Goal: Information Seeking & Learning: Learn about a topic

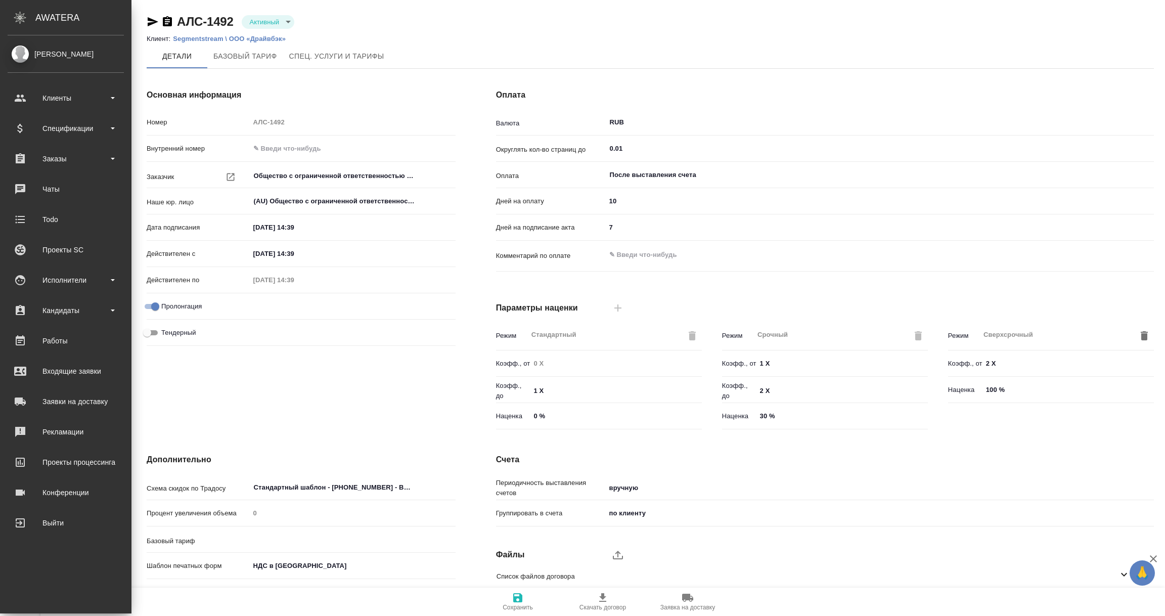
type input "1062 awatera + Marketing"
click at [71, 133] on div "Спецификации" at bounding box center [66, 128] width 116 height 15
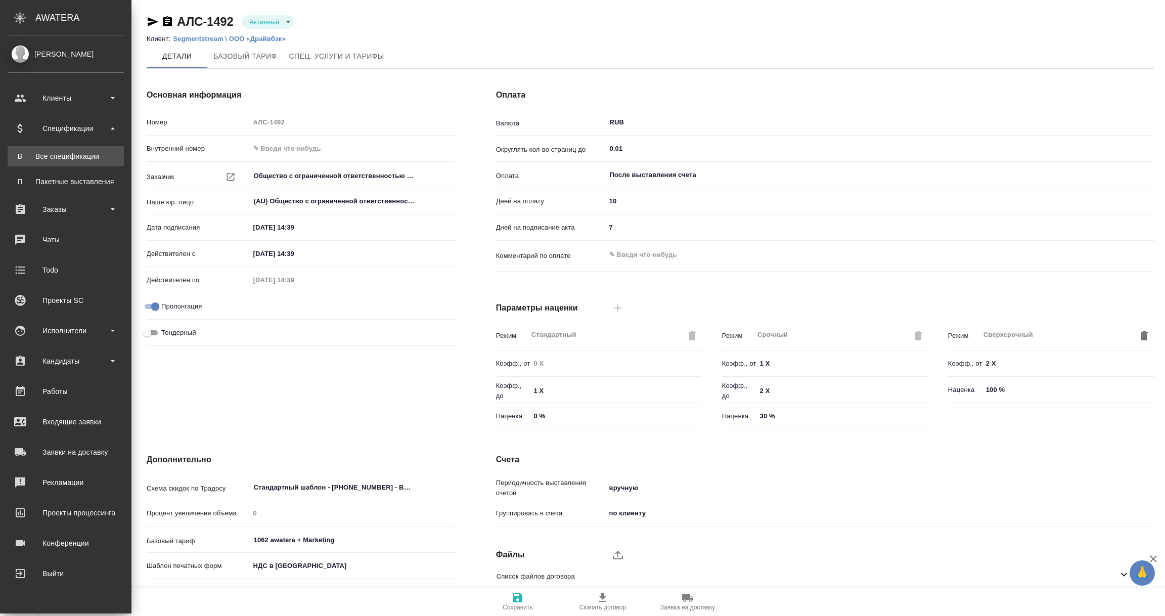
click at [69, 160] on div "Все спецификации" at bounding box center [66, 156] width 106 height 10
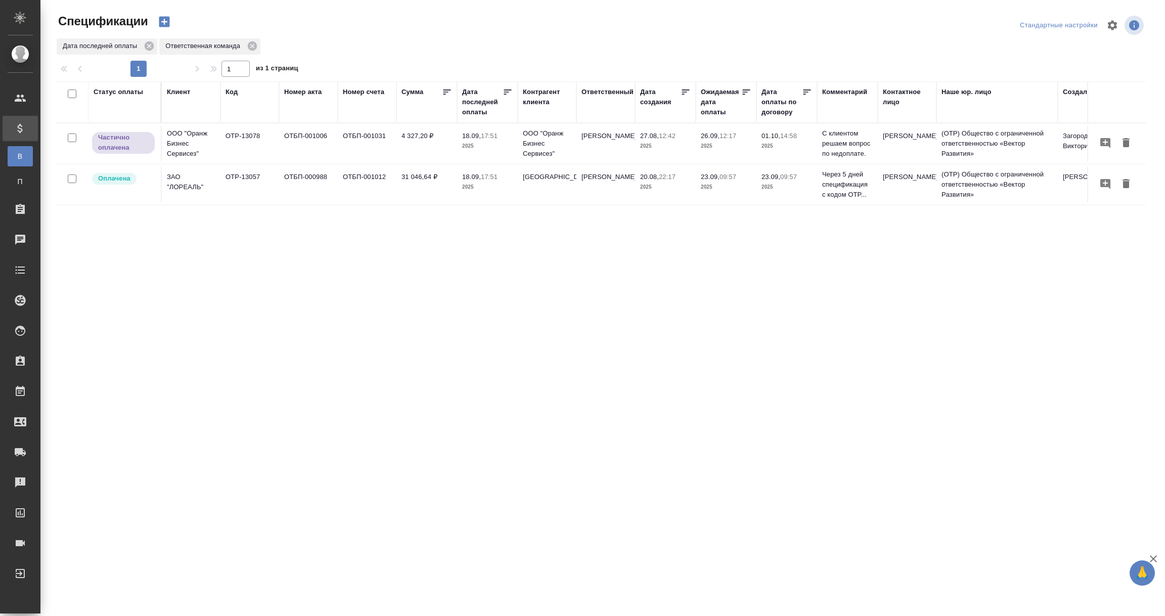
click at [480, 110] on div "Дата последней оплаты" at bounding box center [482, 102] width 40 height 30
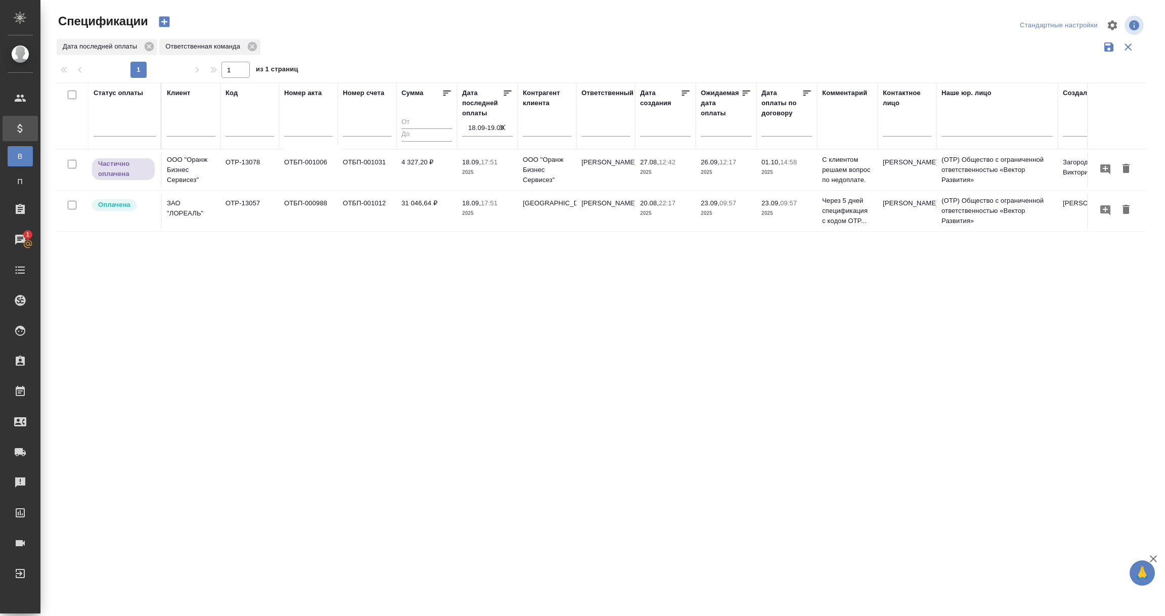
click at [249, 172] on td "OTP-13078" at bounding box center [250, 169] width 59 height 35
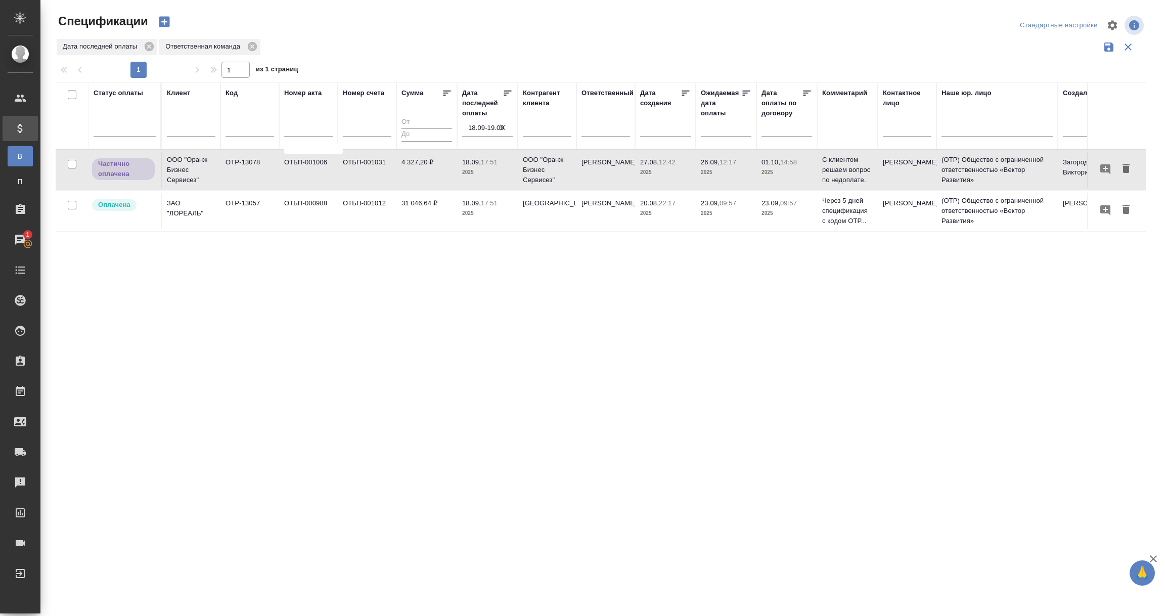
click at [249, 172] on td "OTP-13078" at bounding box center [250, 169] width 59 height 35
click at [485, 128] on input "18.09-19.09" at bounding box center [490, 128] width 45 height 14
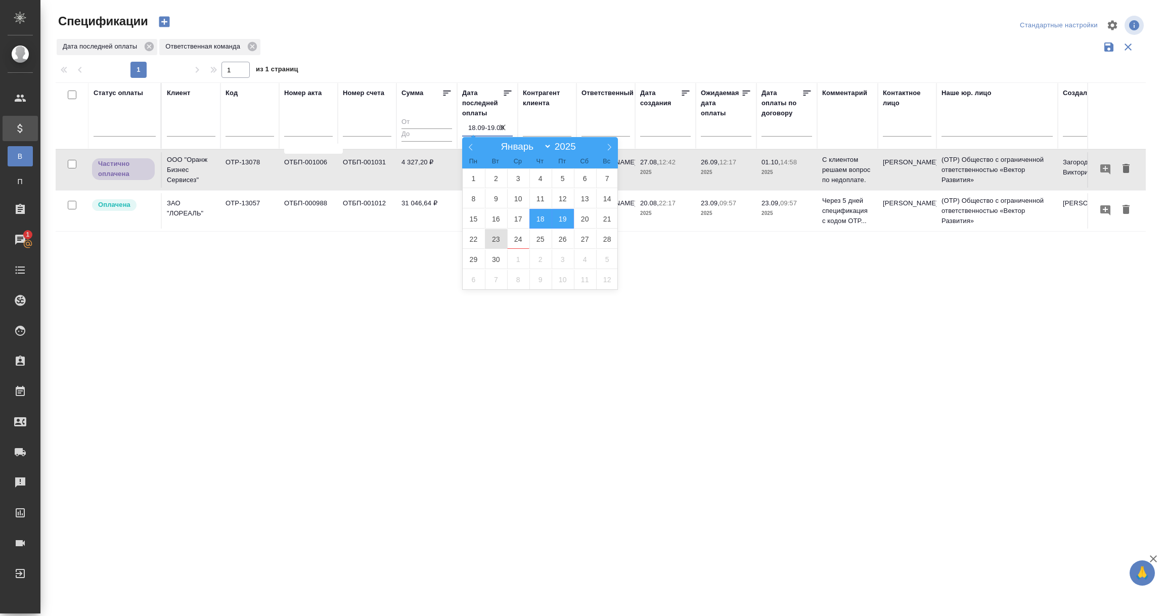
click at [494, 241] on span "23" at bounding box center [496, 239] width 22 height 20
click at [519, 240] on span "24" at bounding box center [518, 239] width 22 height 20
type div "2025-09-22T21:00:00.000Z — 2025-09-23T21:00:00.000Z"
type input "23.09-24.09"
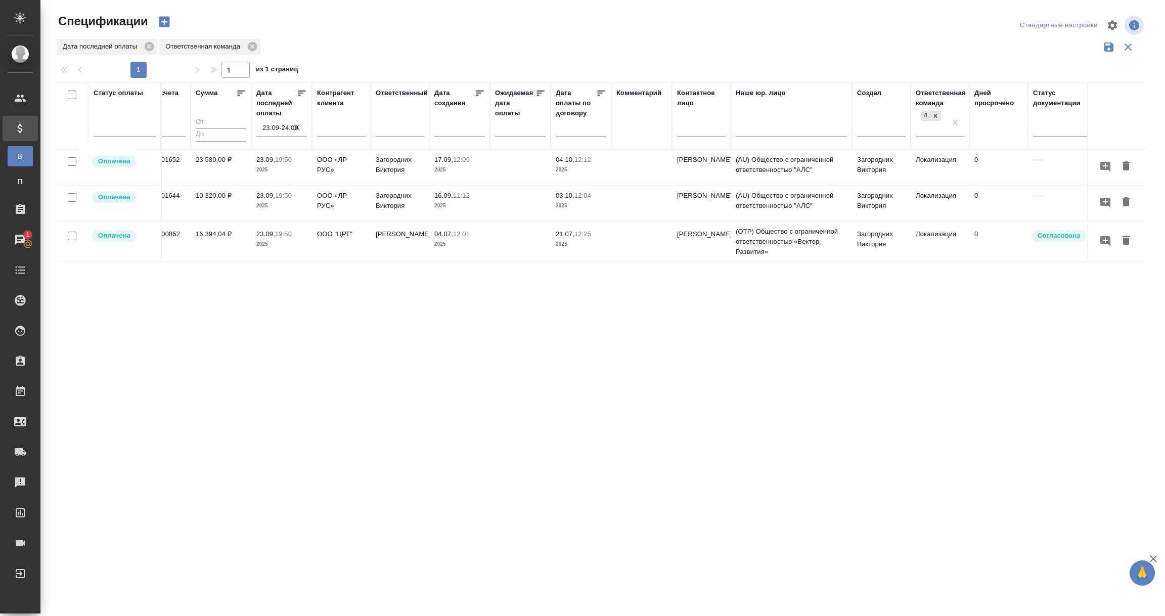
scroll to position [0, 222]
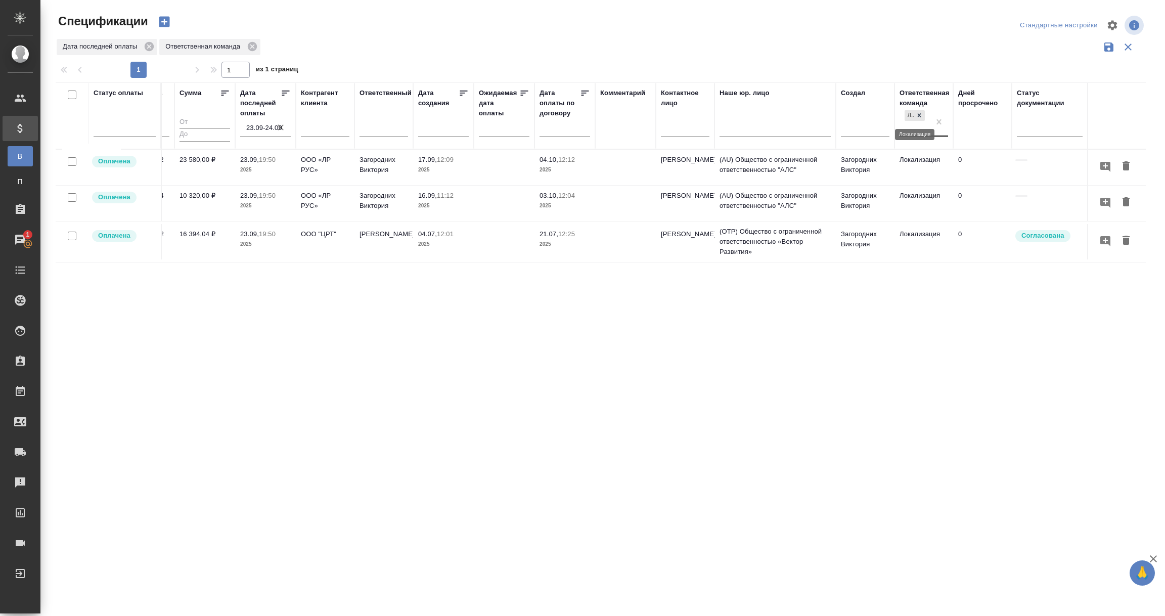
click at [917, 119] on icon at bounding box center [919, 115] width 7 height 7
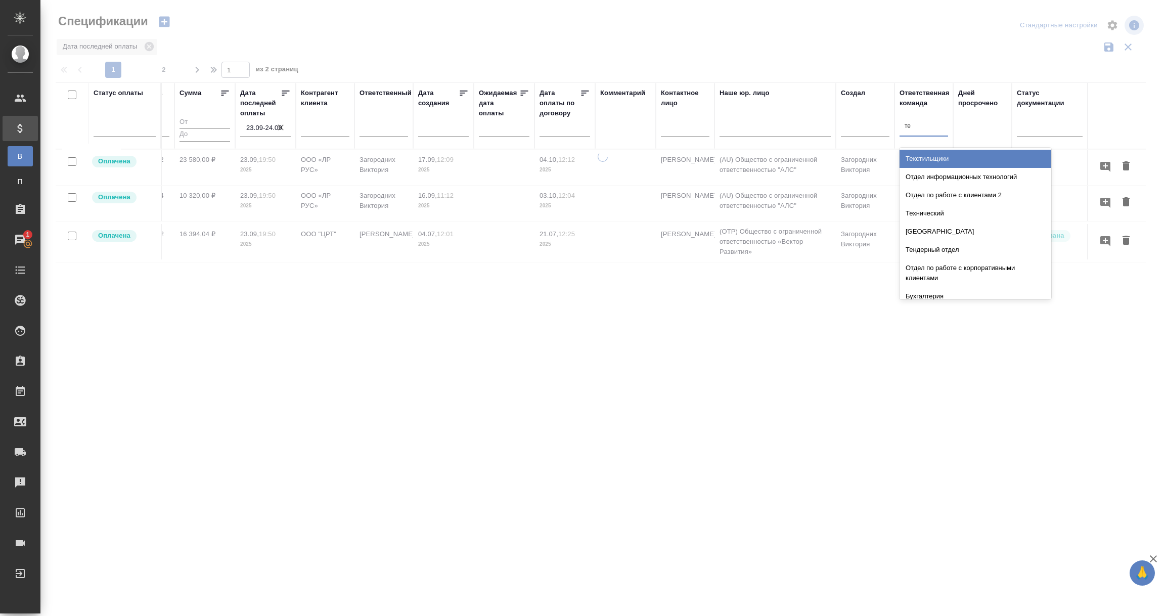
type input "тех"
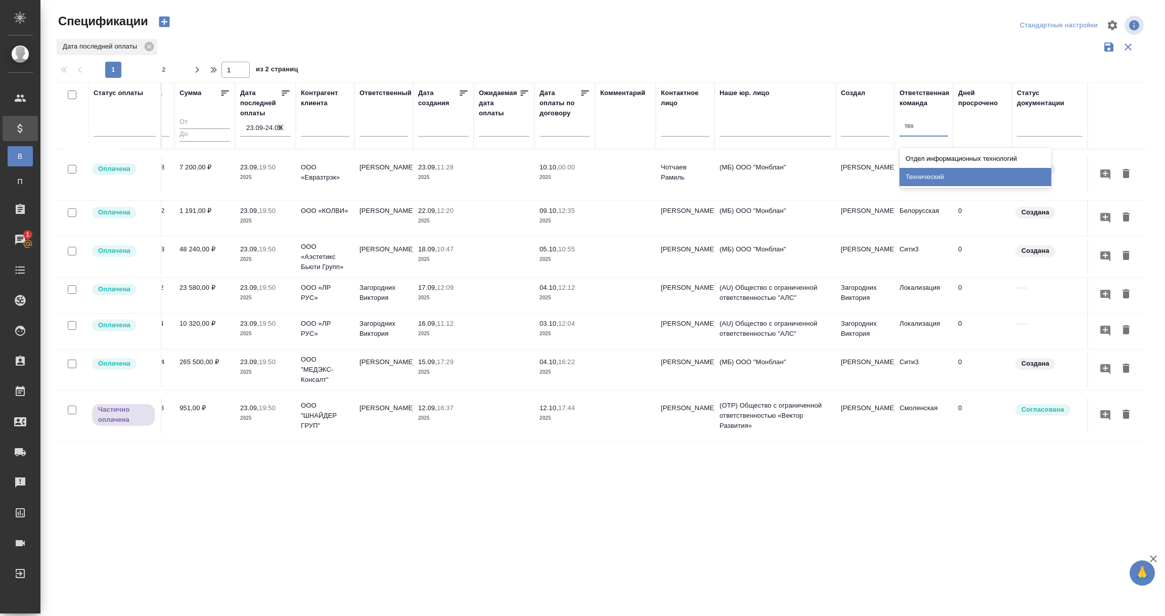
click at [922, 172] on div "Технический" at bounding box center [976, 177] width 152 height 18
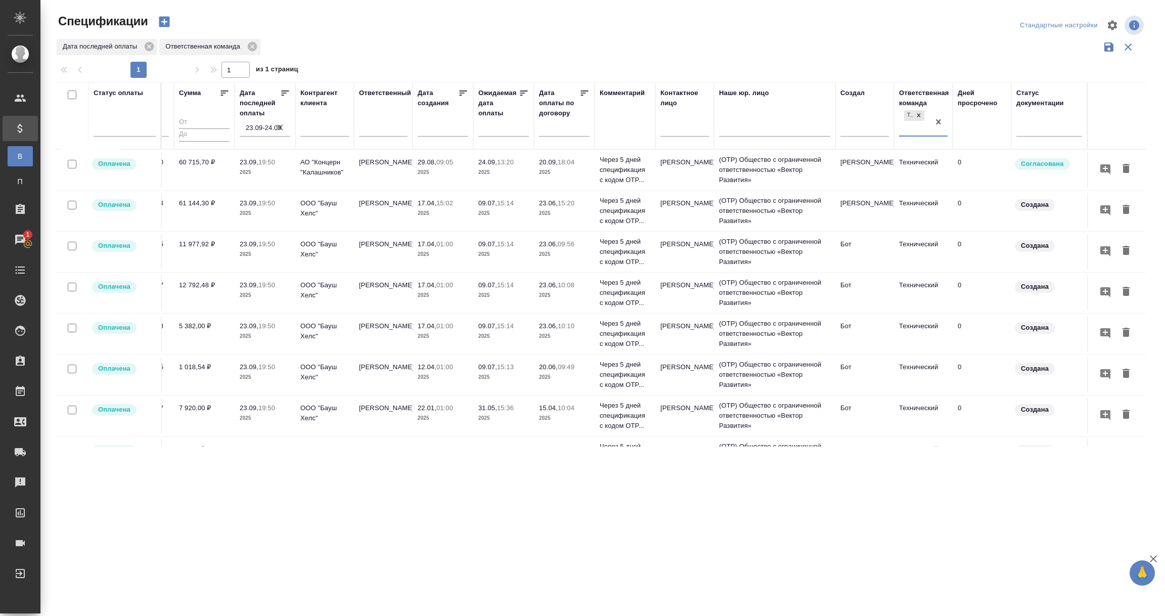
scroll to position [0, 233]
click at [915, 117] on icon at bounding box center [918, 115] width 7 height 7
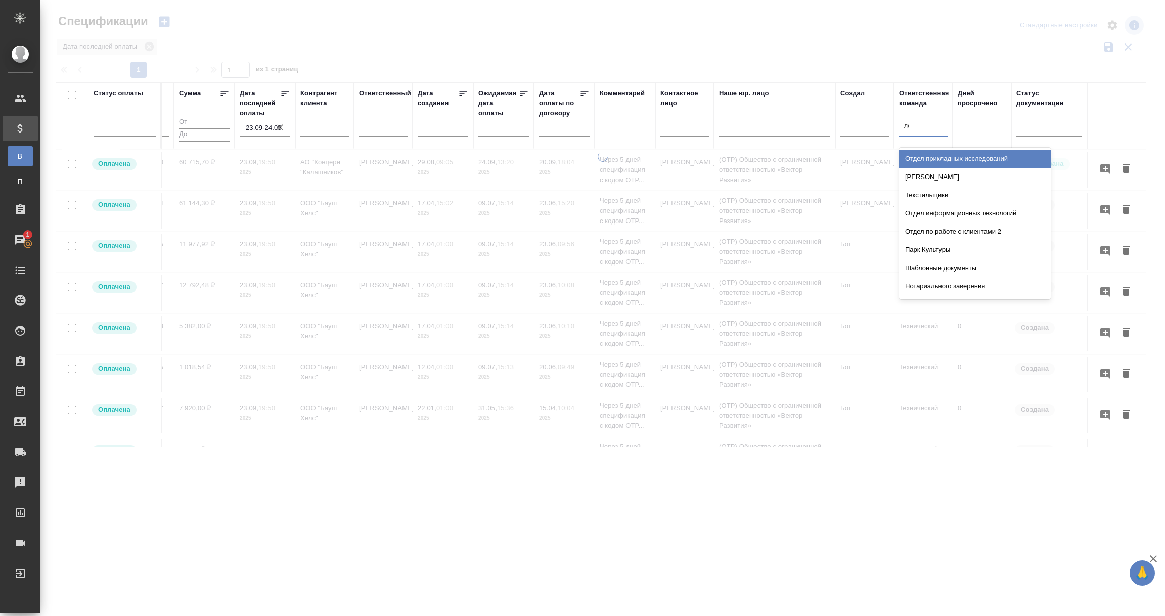
type input "лок"
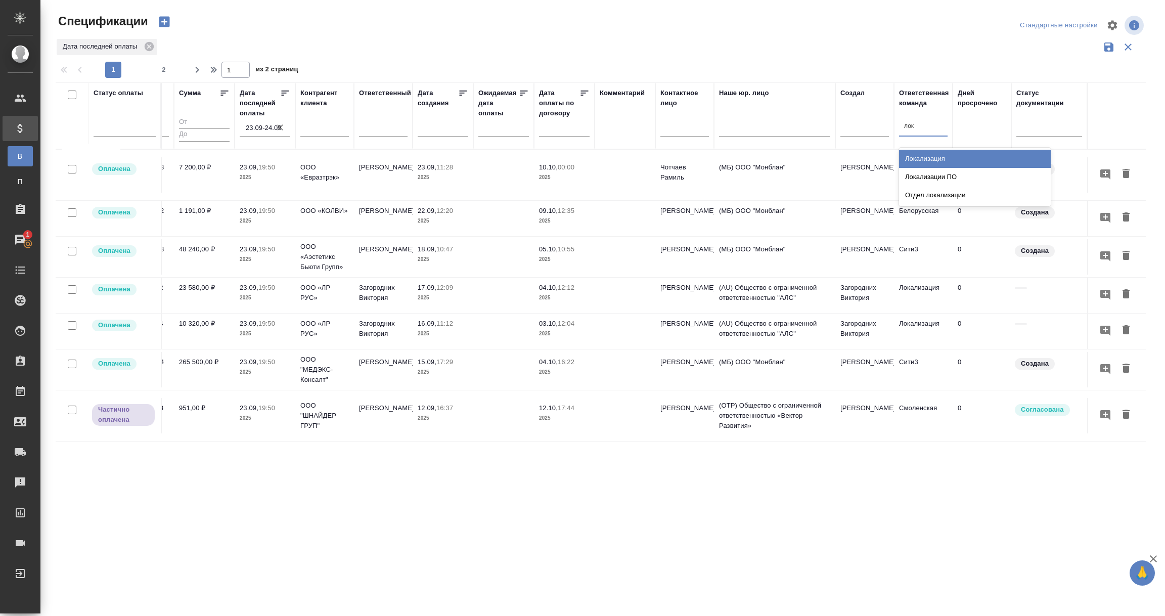
click at [917, 160] on div "Локализация" at bounding box center [975, 159] width 152 height 18
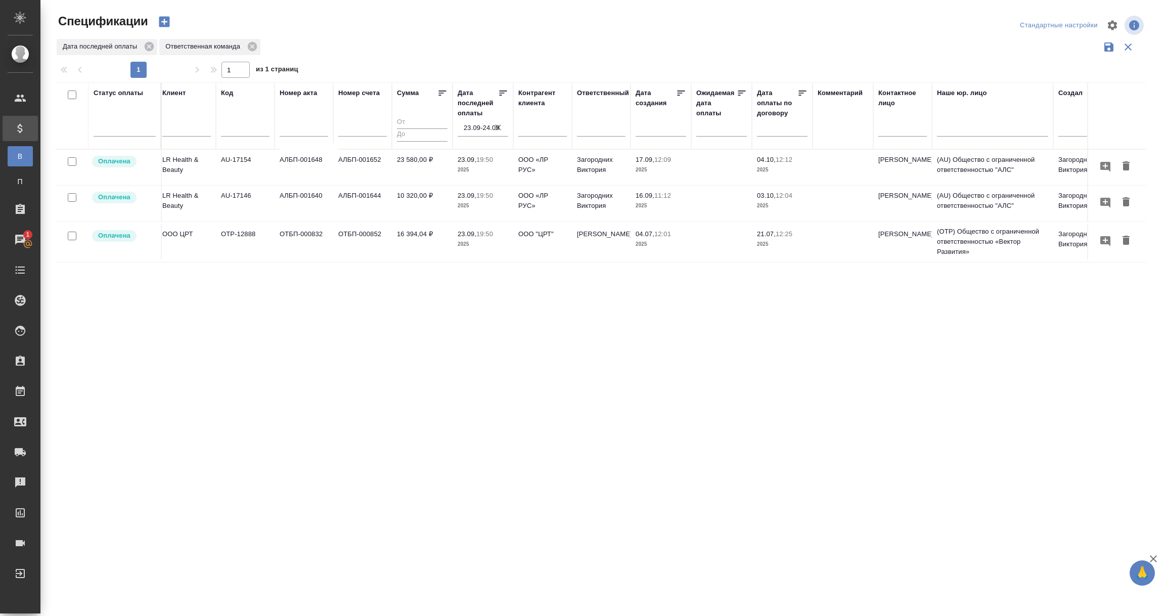
scroll to position [0, 0]
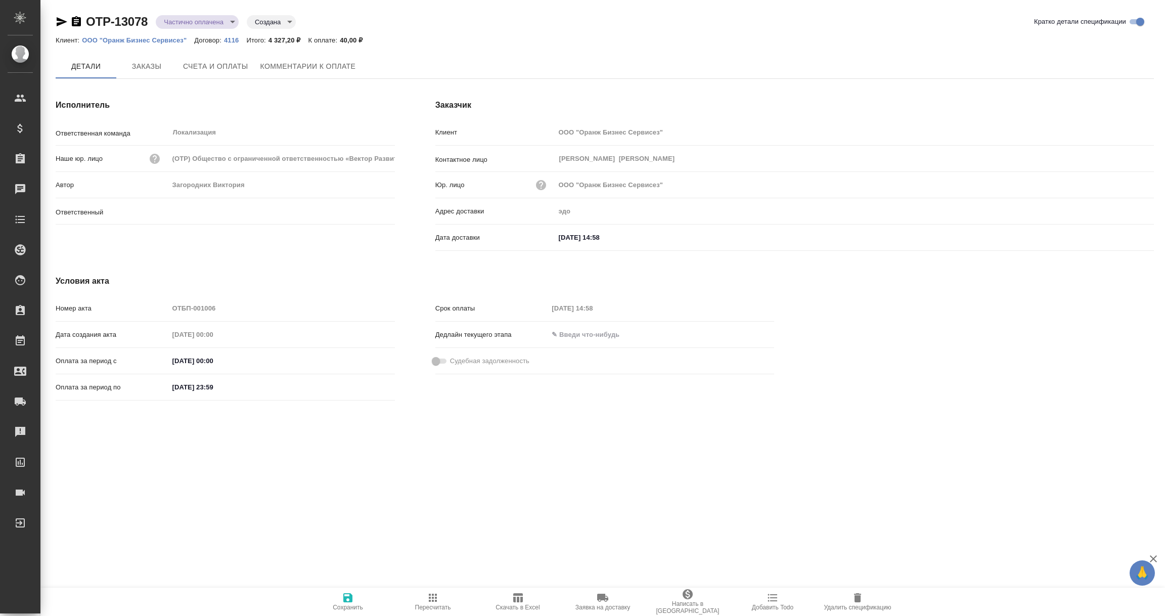
type input "[PERSON_NAME]"
click at [74, 20] on icon "button" at bounding box center [76, 22] width 12 height 12
click at [58, 20] on icon "button" at bounding box center [62, 21] width 11 height 9
click at [76, 22] on icon "button" at bounding box center [76, 22] width 12 height 12
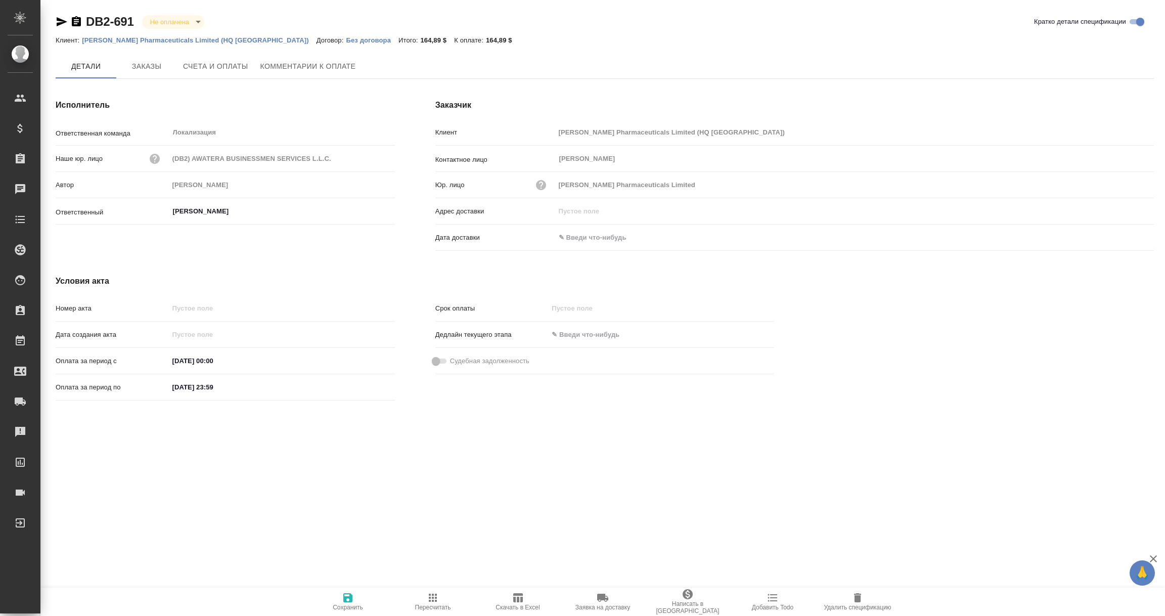
click at [308, 60] on span "Комментарии к оплате" at bounding box center [308, 66] width 96 height 13
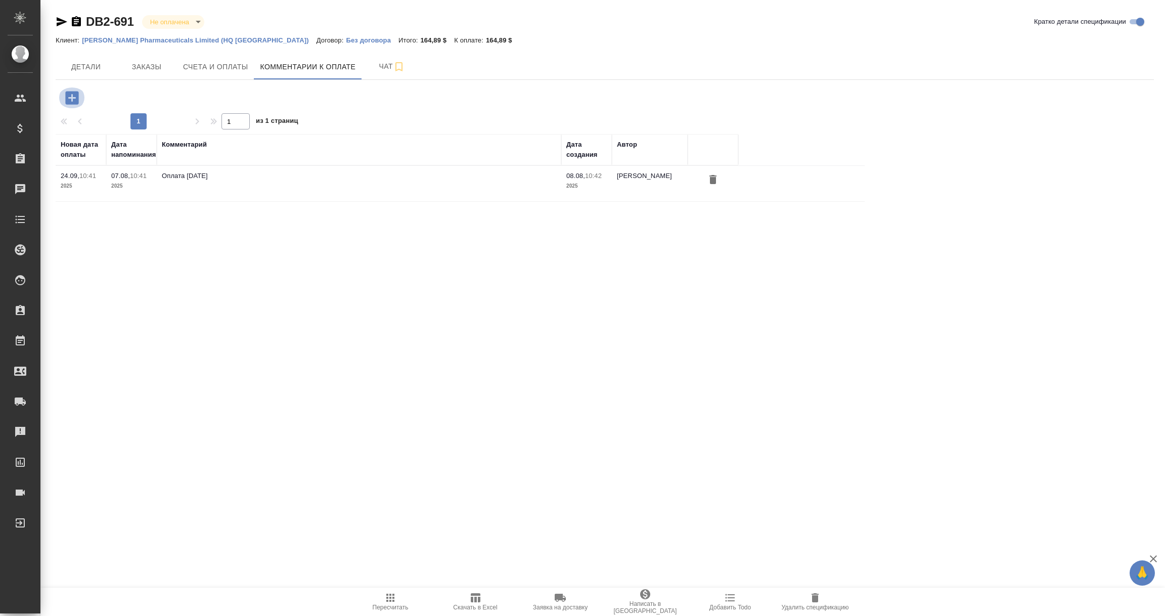
click at [65, 96] on icon "button" at bounding box center [71, 97] width 13 height 13
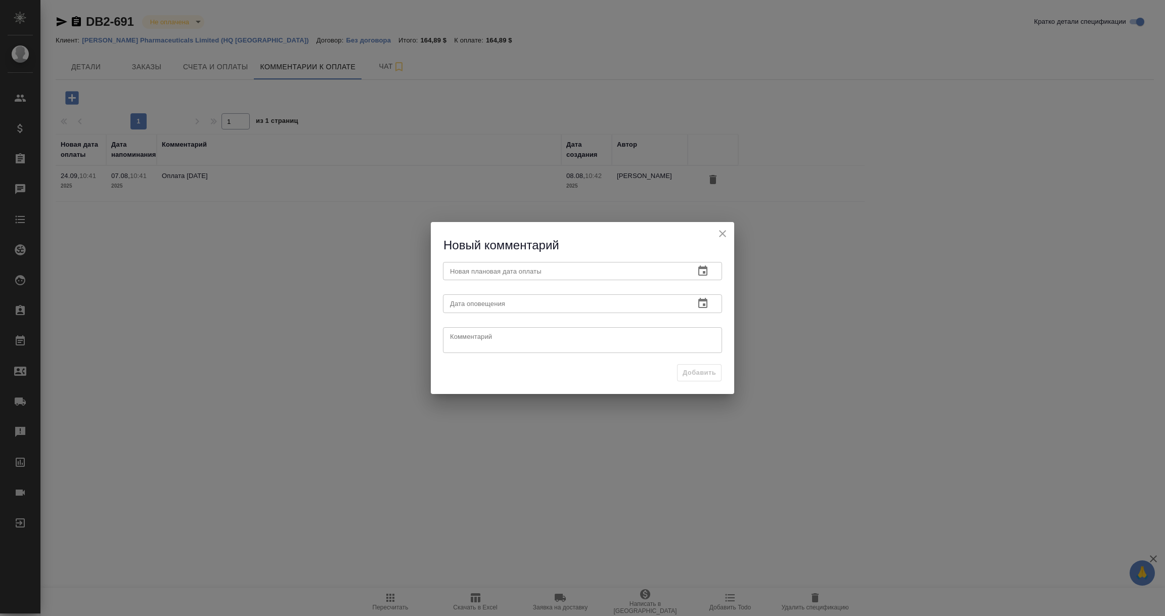
click at [705, 266] on icon "button" at bounding box center [703, 271] width 12 height 12
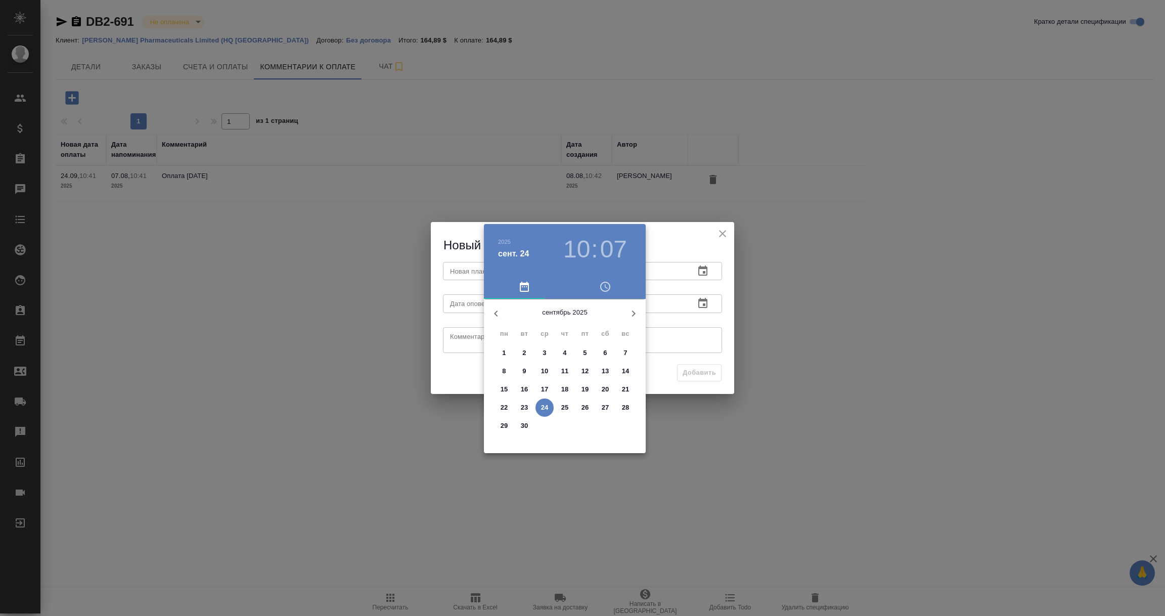
click at [585, 407] on p "26" at bounding box center [586, 408] width 8 height 10
type input "26.09.2025 10:07"
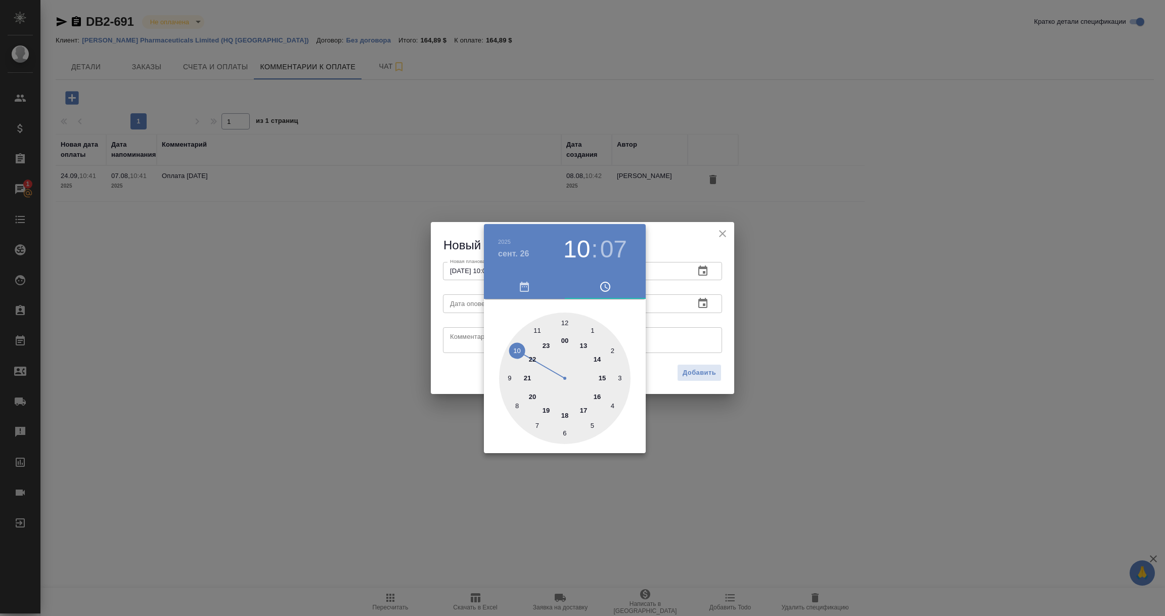
click at [718, 325] on div at bounding box center [582, 308] width 1165 height 616
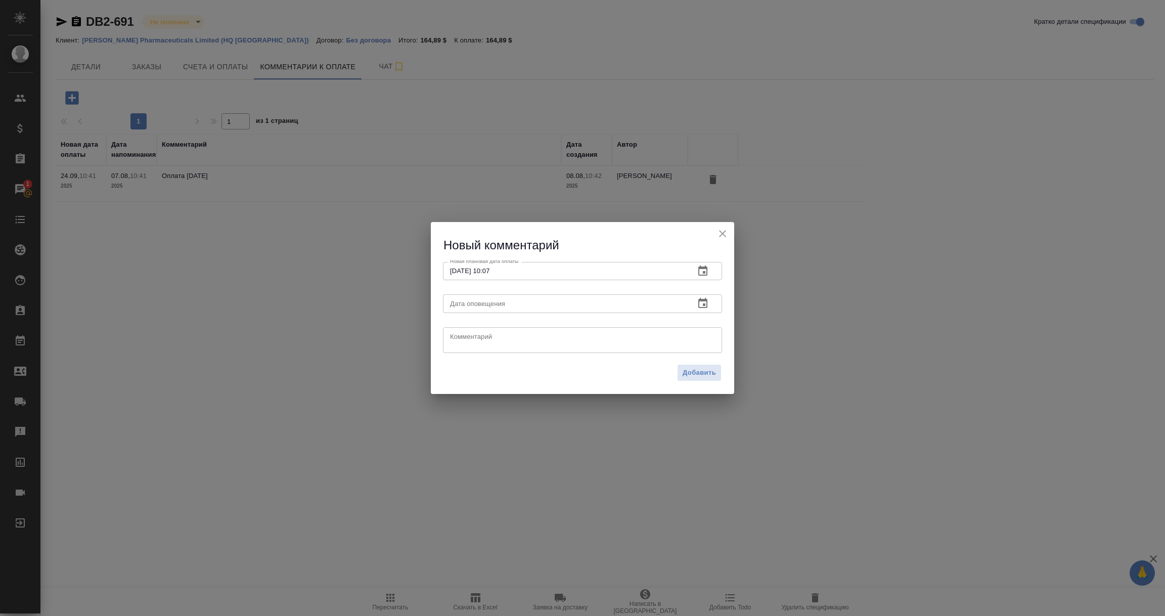
click at [702, 301] on icon "button" at bounding box center [702, 303] width 9 height 10
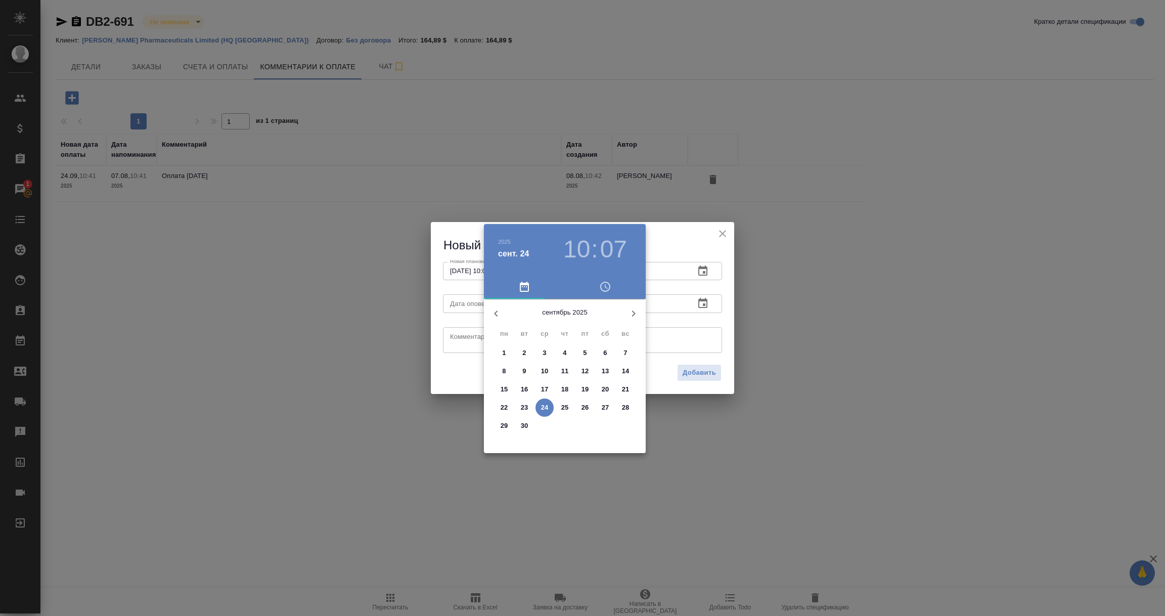
click at [547, 408] on p "24" at bounding box center [545, 408] width 8 height 10
type input "24.09.2025 10:07"
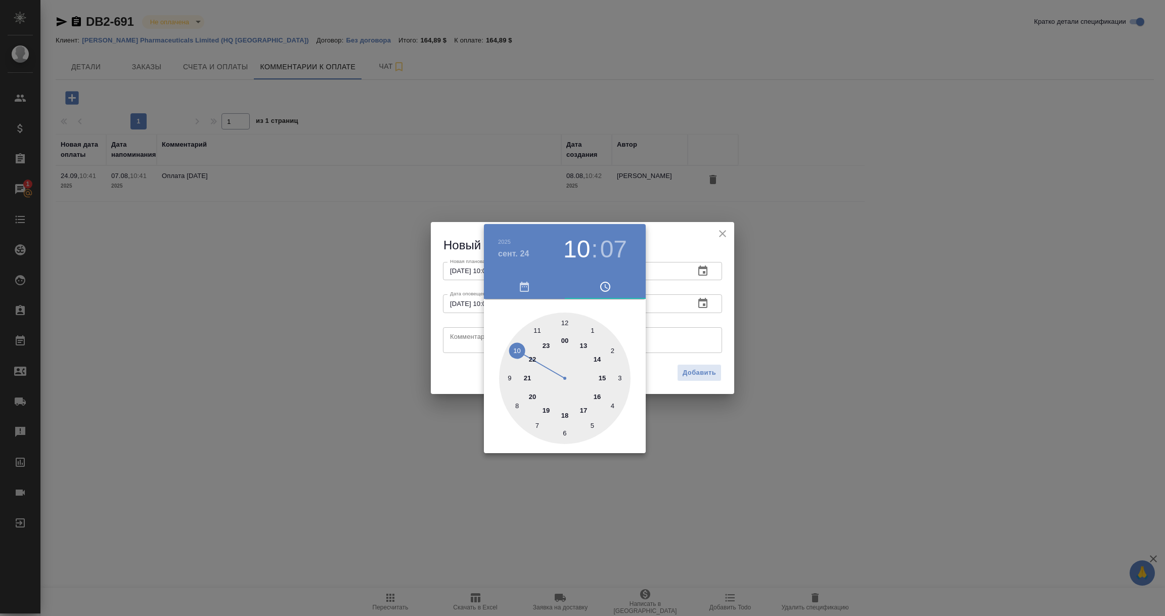
click at [472, 348] on div at bounding box center [582, 308] width 1165 height 616
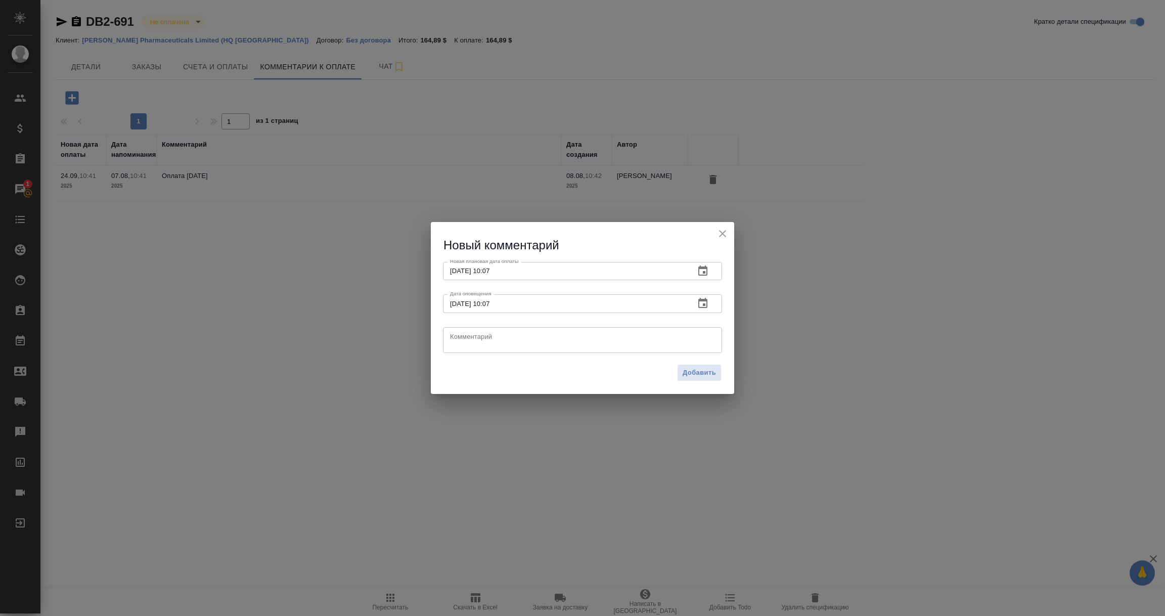
click at [472, 345] on textarea at bounding box center [582, 339] width 265 height 15
type textarea "Оплата не поступила, КМ уточняет дату перевода денег."
click at [700, 377] on span "Добавить" at bounding box center [699, 373] width 33 height 12
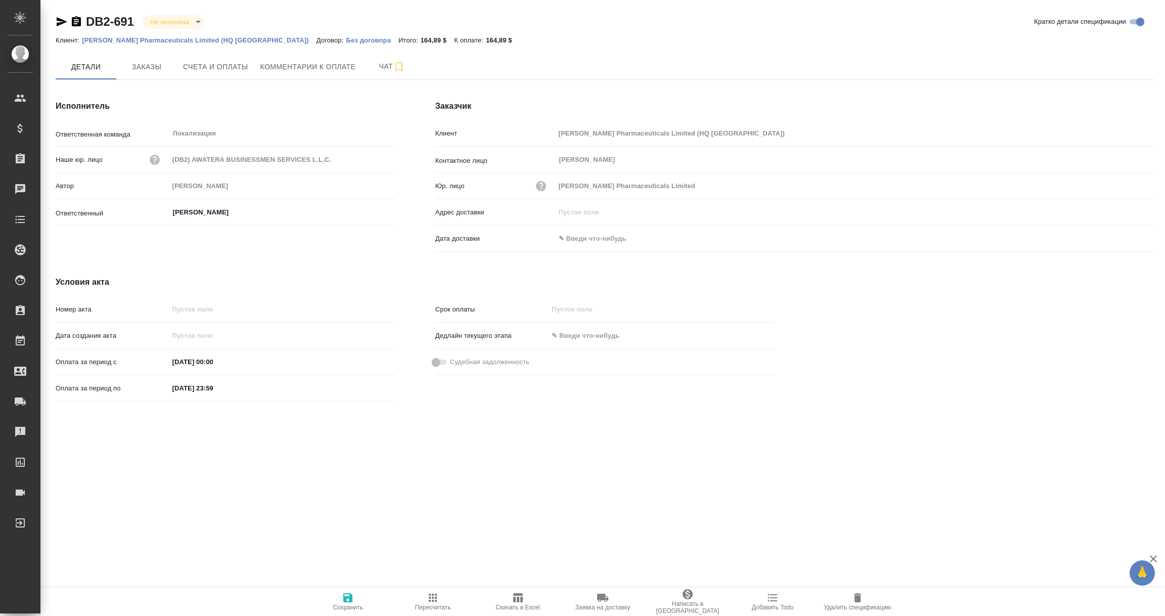
drag, startPoint x: 58, startPoint y: 1, endPoint x: 792, endPoint y: 515, distance: 896.0
click at [792, 515] on div ".cls-1 fill:#fff; AWATERA Vorobyova Ekaterina Клиенты Спецификации Заказы Чаты …" at bounding box center [582, 308] width 1165 height 616
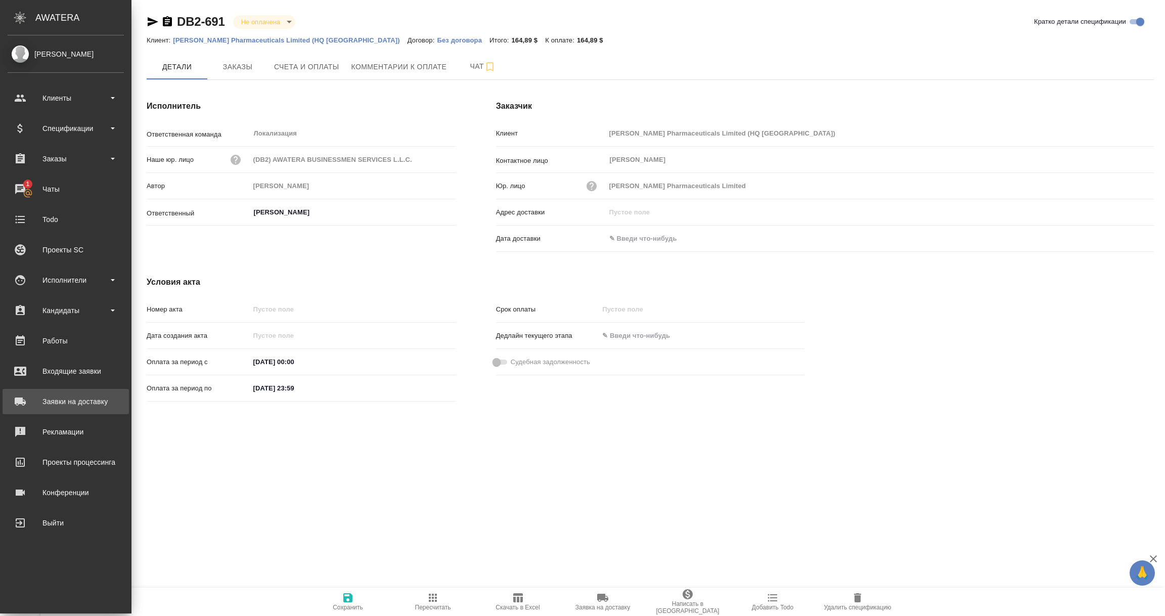
click at [50, 401] on div "Заявки на доставку" at bounding box center [66, 401] width 116 height 15
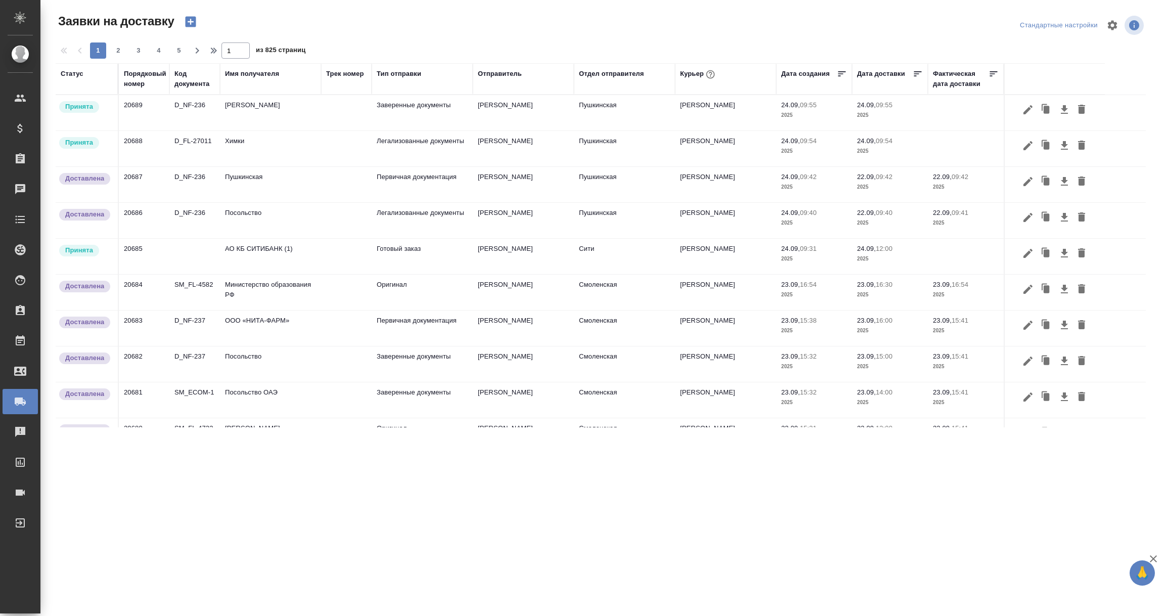
click at [240, 75] on div "Имя получателя" at bounding box center [252, 74] width 54 height 10
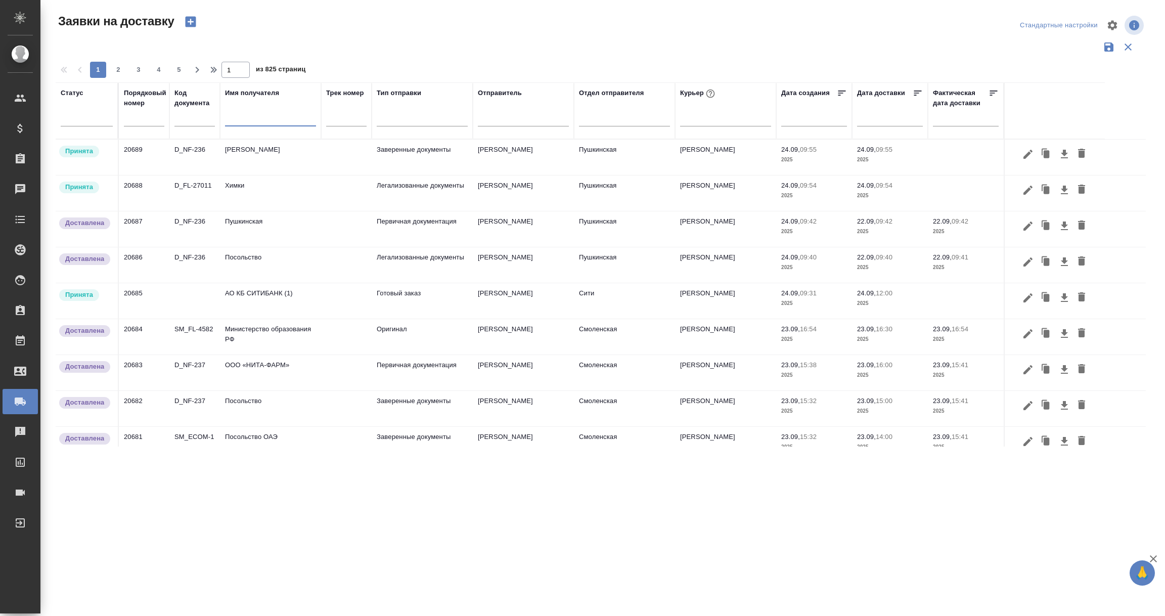
click at [240, 118] on input "text" at bounding box center [270, 119] width 91 height 13
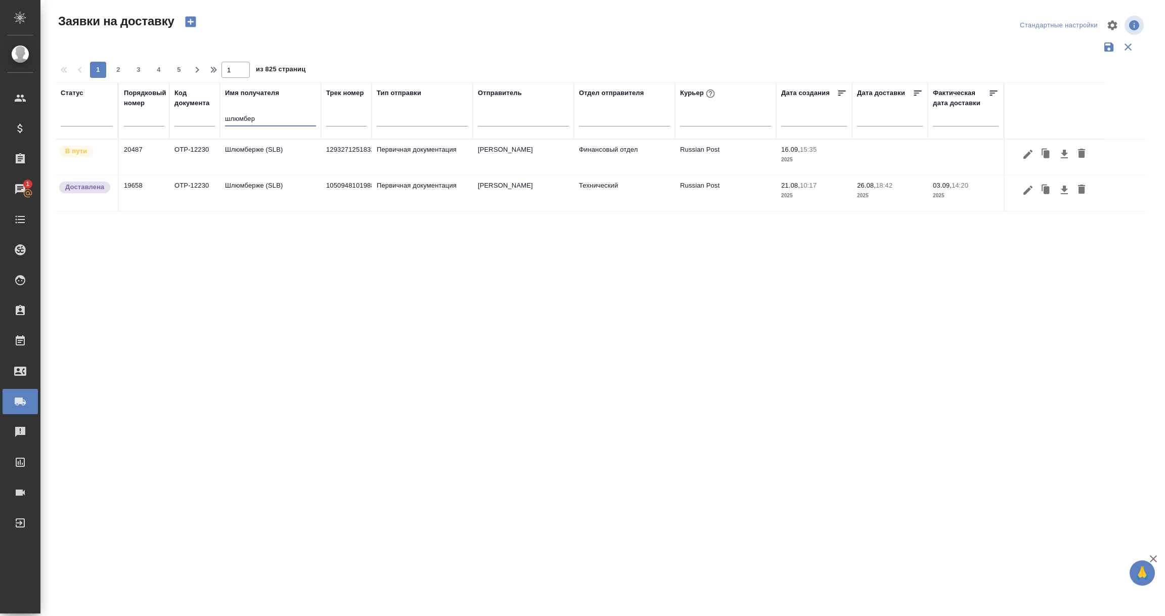
type input "шлюмбер"
click at [246, 153] on td "Шлюмберже (SLB)" at bounding box center [270, 157] width 101 height 35
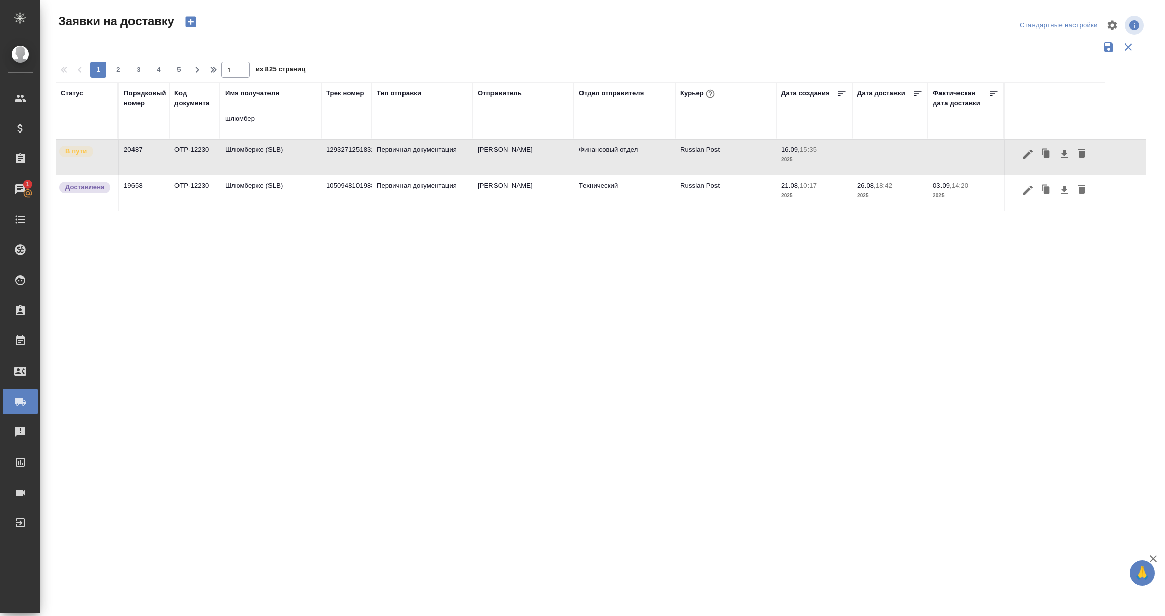
click at [246, 153] on td "Шлюмберже (SLB)" at bounding box center [270, 157] width 101 height 35
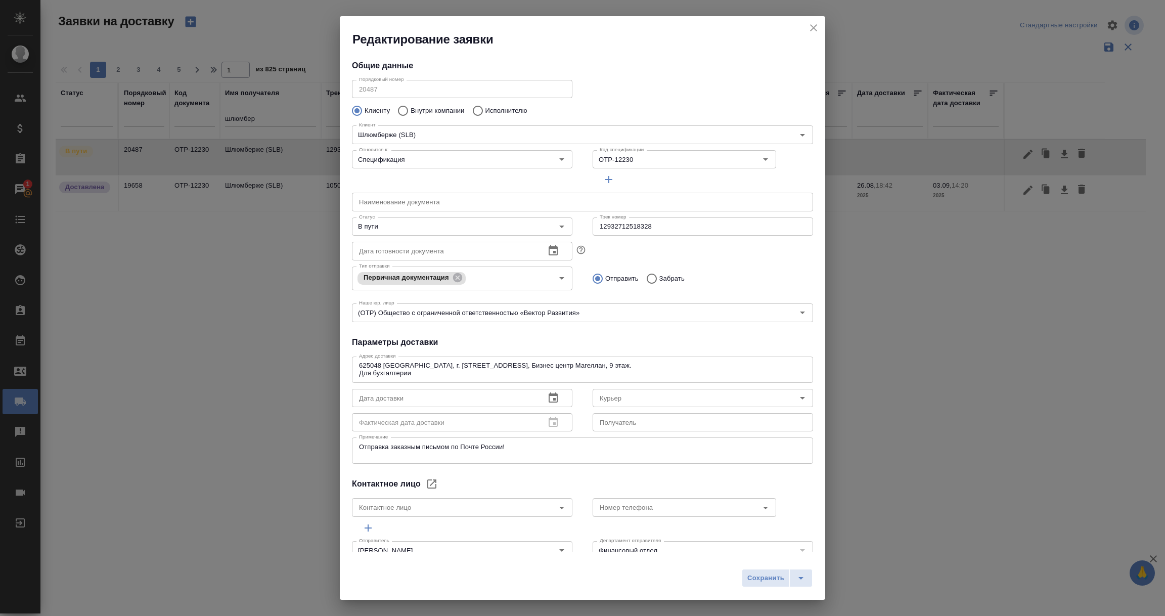
type input "Russian Post"
type input "Юдинцова Виктория"
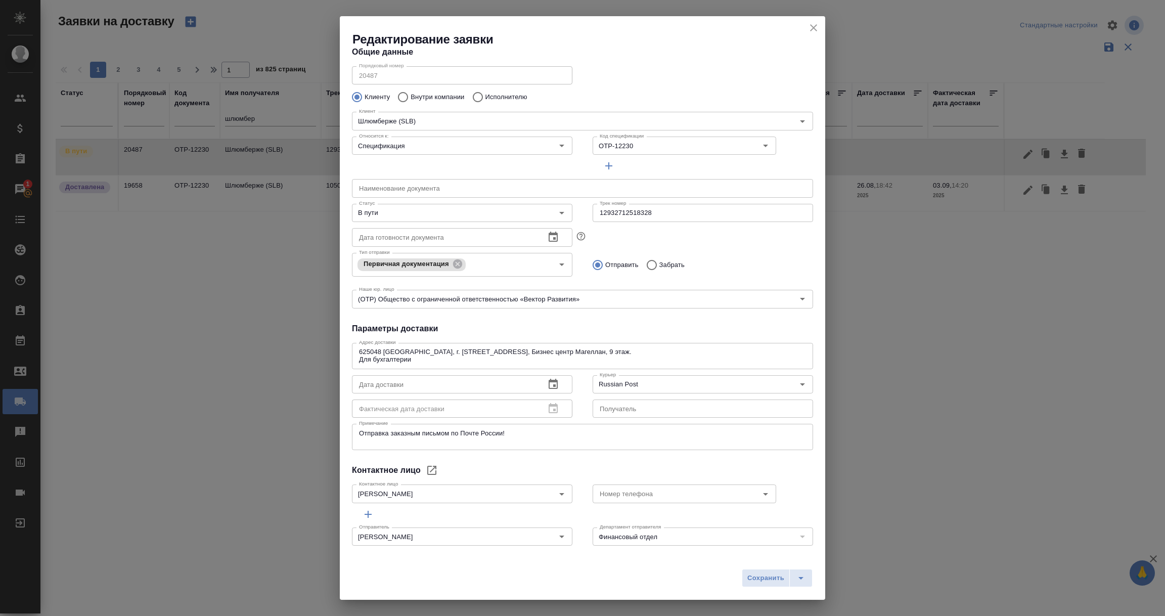
scroll to position [19, 0]
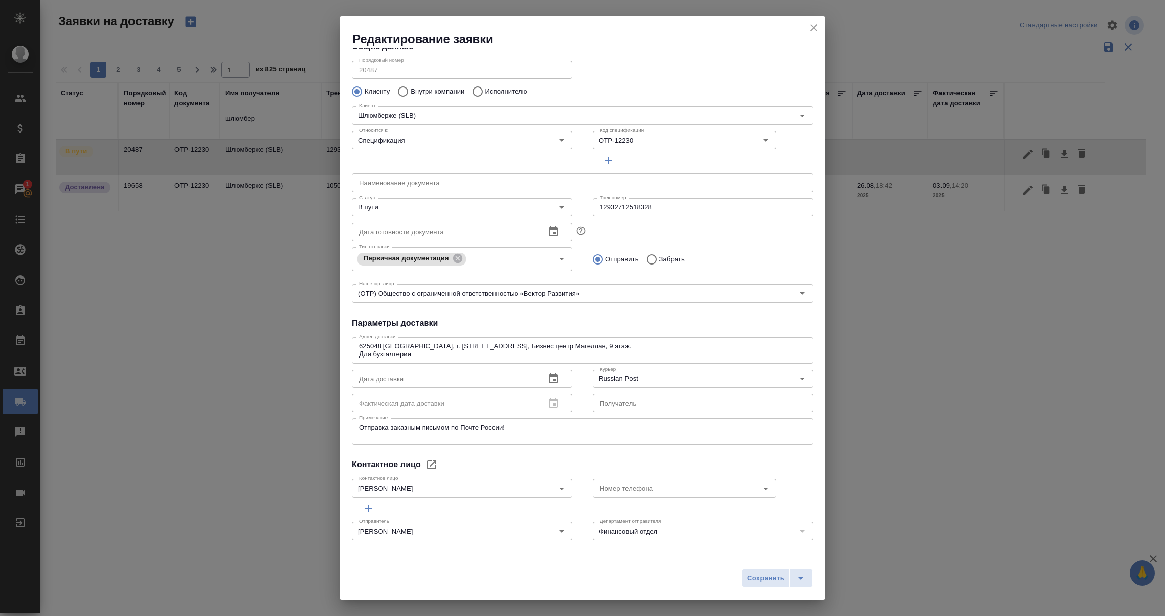
click at [613, 206] on input "12932712518328" at bounding box center [703, 207] width 221 height 18
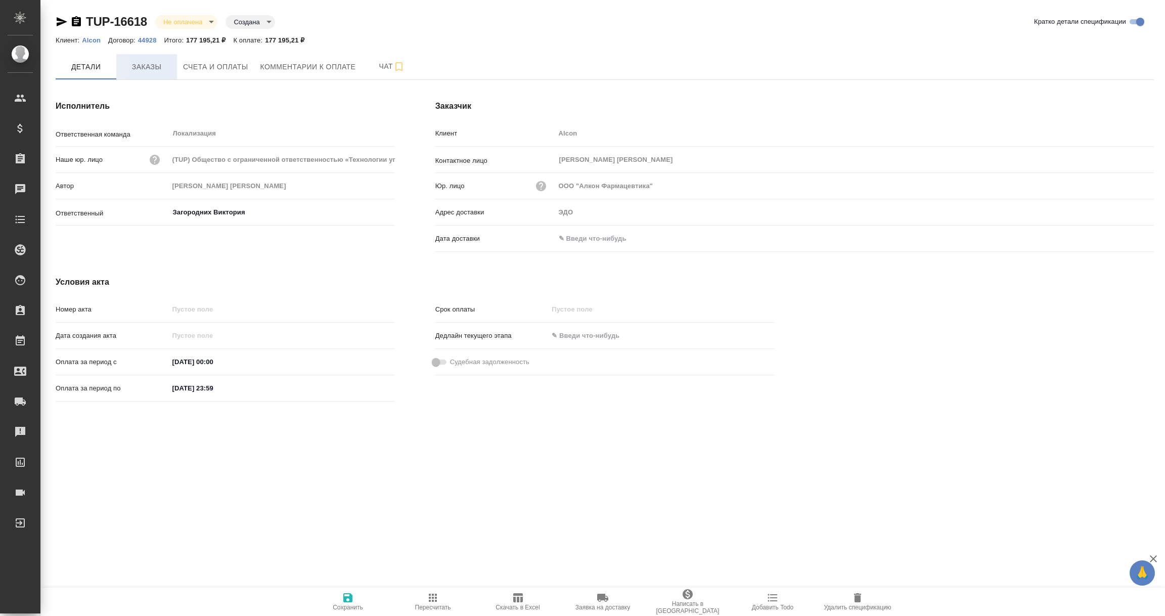
click at [150, 63] on span "Заказы" at bounding box center [146, 67] width 49 height 13
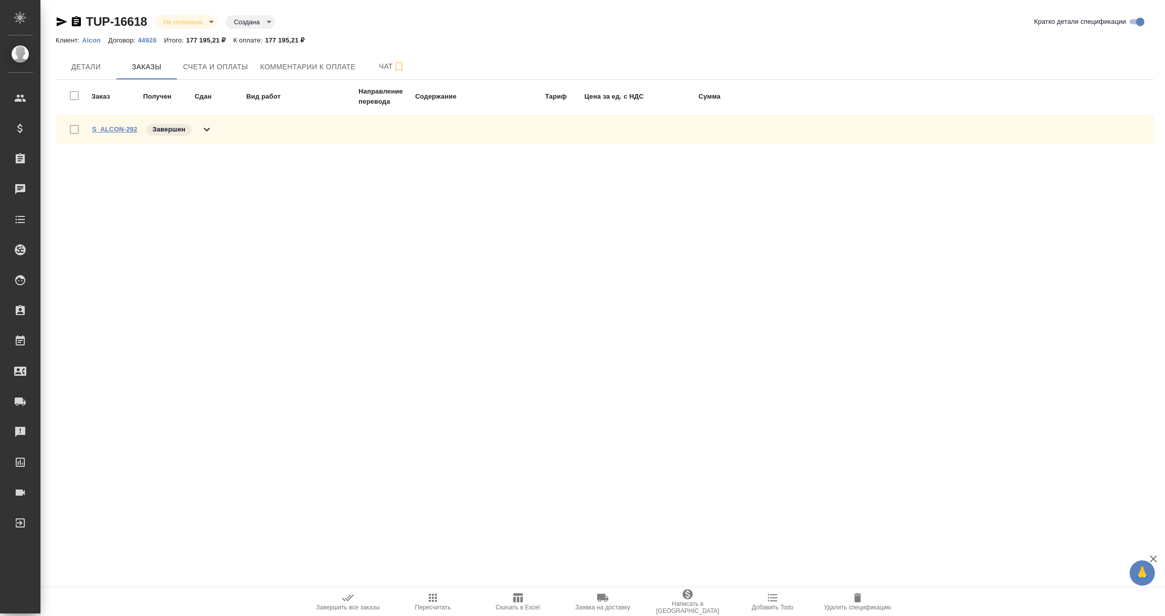
click at [115, 131] on link "S_ALCON-292" at bounding box center [114, 129] width 45 height 8
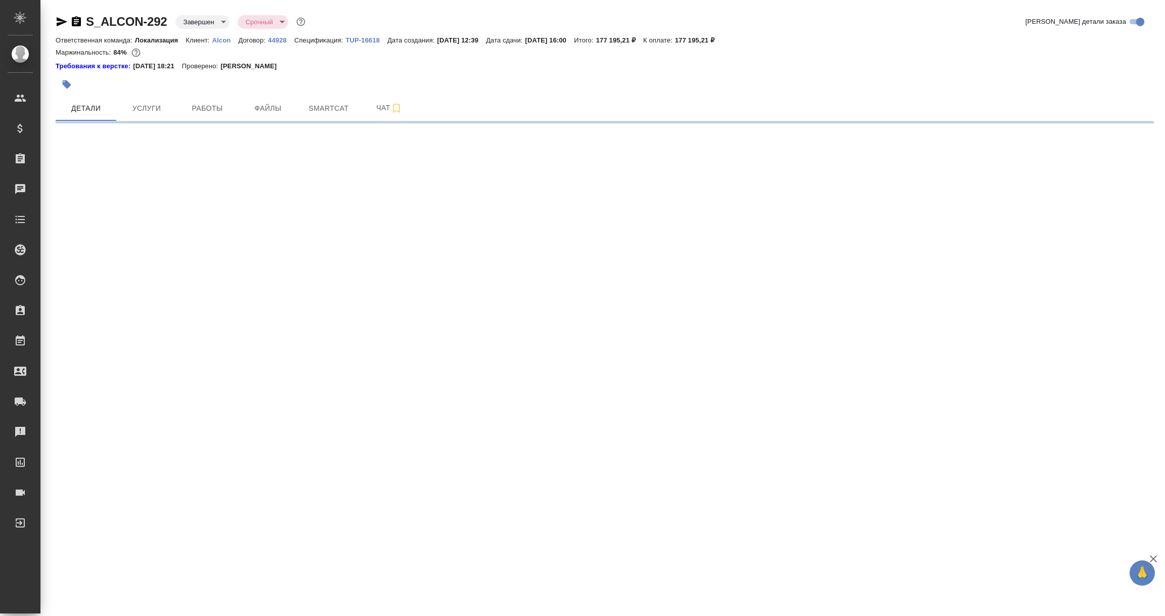
select select "RU"
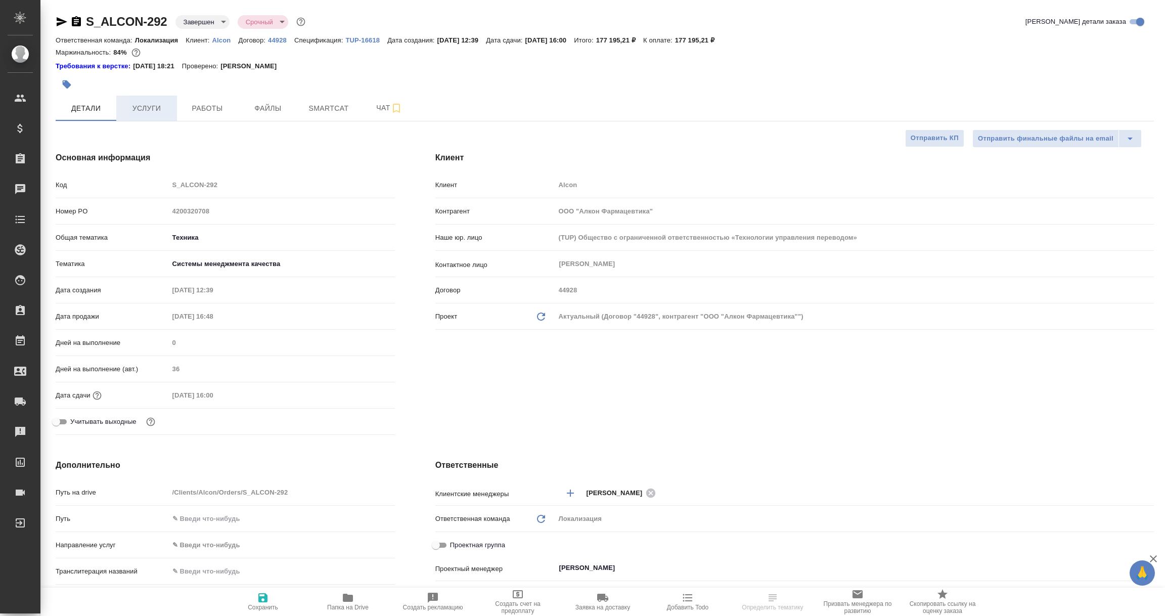
type textarea "x"
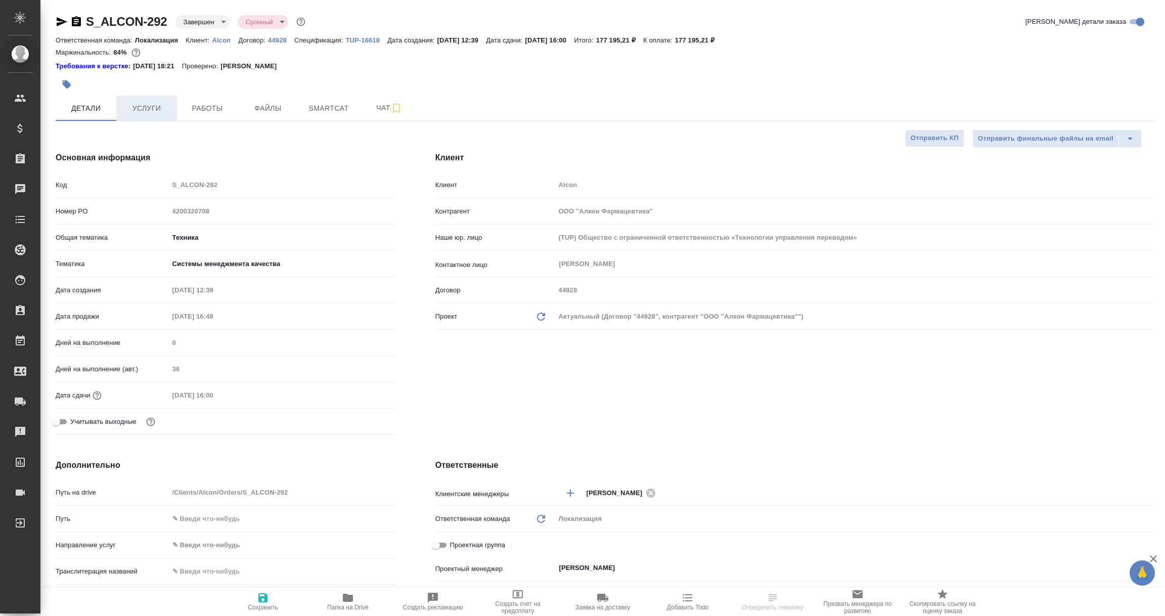
type textarea "x"
click at [341, 605] on span "Папка на Drive" at bounding box center [347, 607] width 41 height 7
select select "RU"
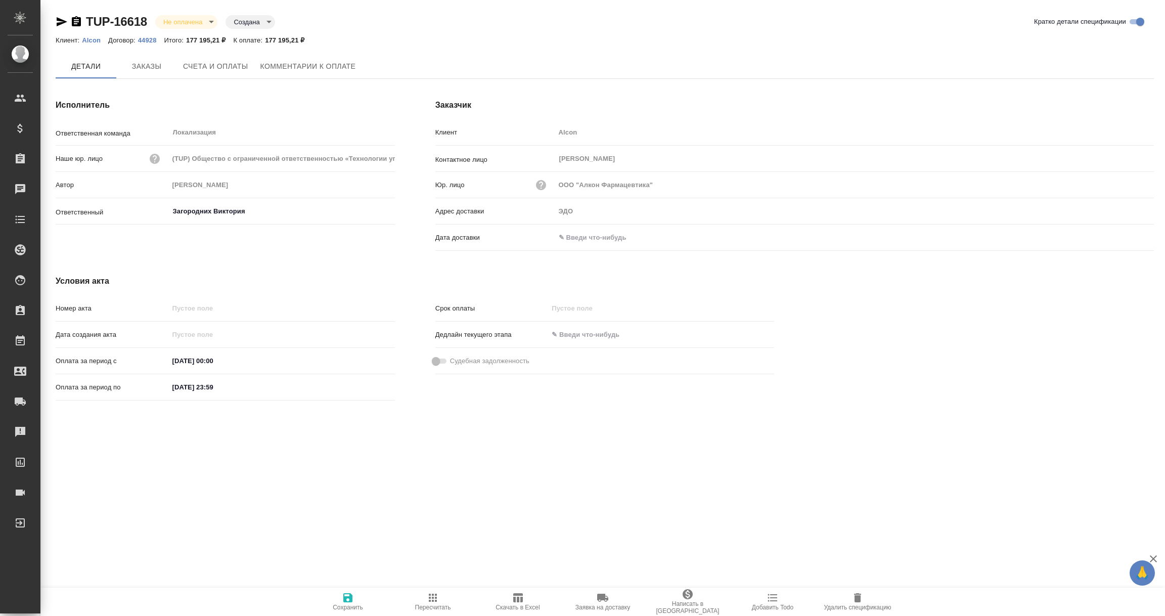
click at [599, 236] on input "text" at bounding box center [599, 237] width 89 height 15
click at [1125, 238] on icon "button" at bounding box center [1125, 238] width 12 height 12
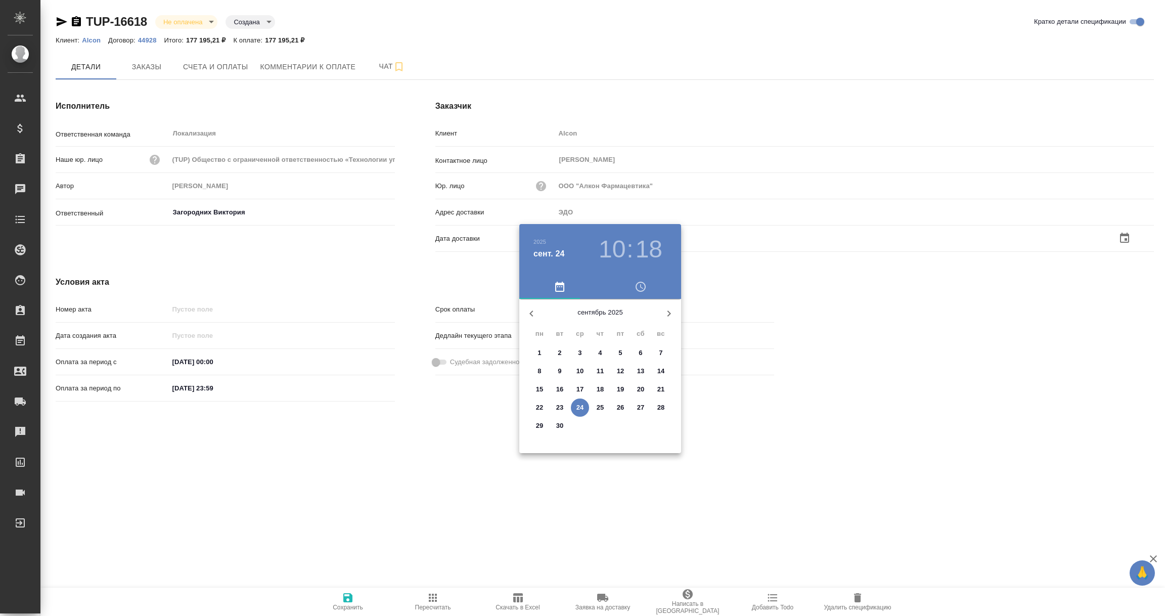
click at [578, 407] on p "24" at bounding box center [581, 408] width 8 height 10
type input "24.09.2025 10:18"
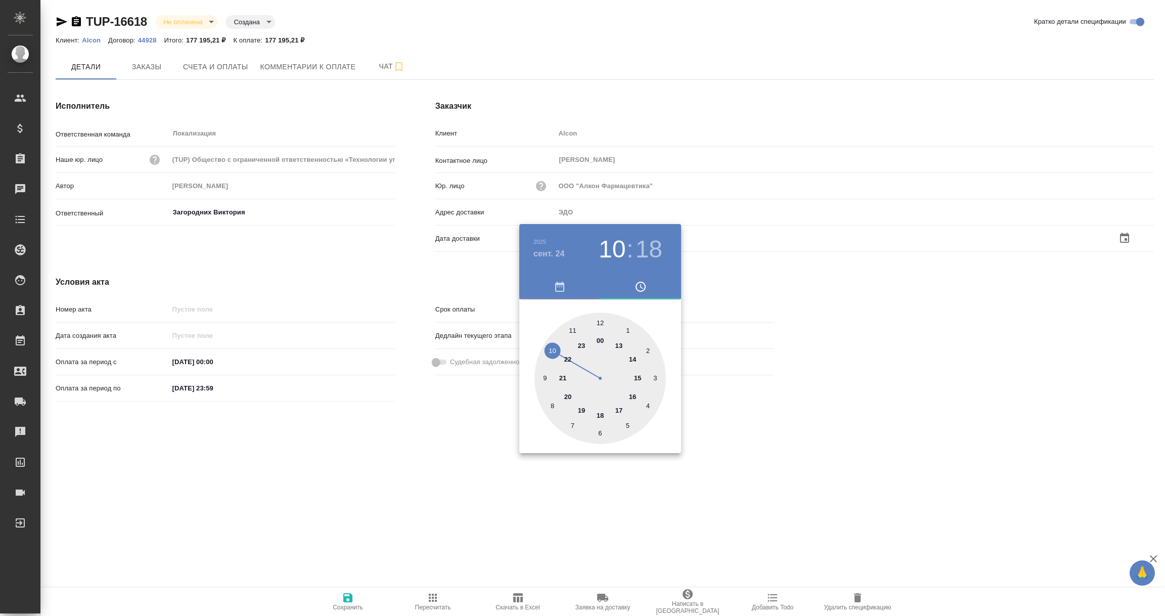
click at [483, 492] on div at bounding box center [582, 308] width 1165 height 616
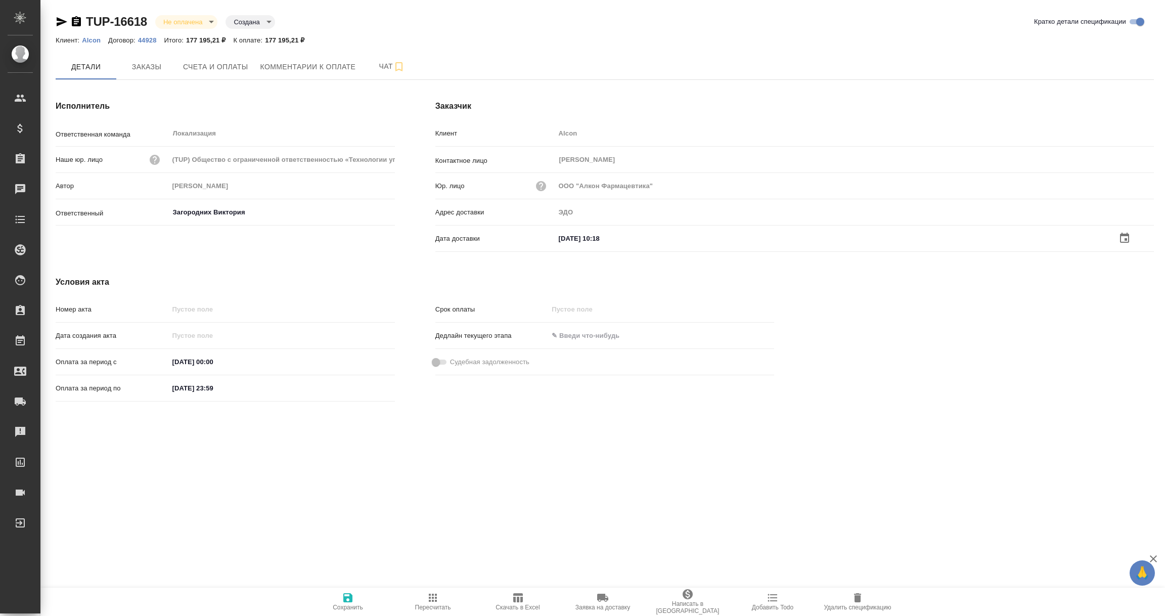
click at [344, 598] on icon "button" at bounding box center [347, 597] width 9 height 9
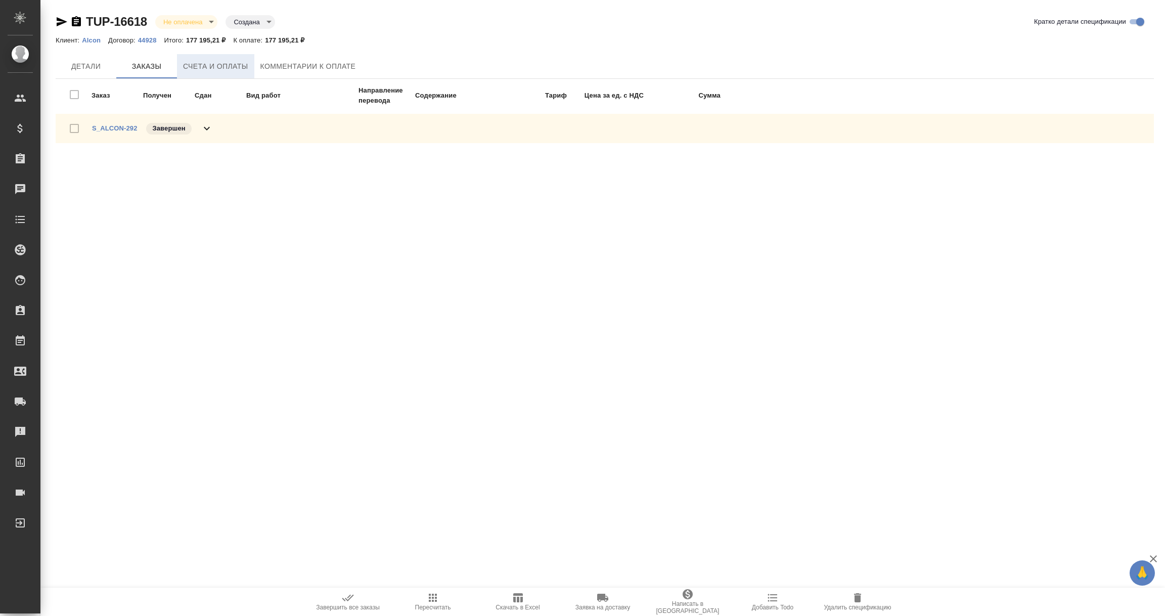
click at [210, 69] on span "Счета и оплаты" at bounding box center [215, 66] width 65 height 13
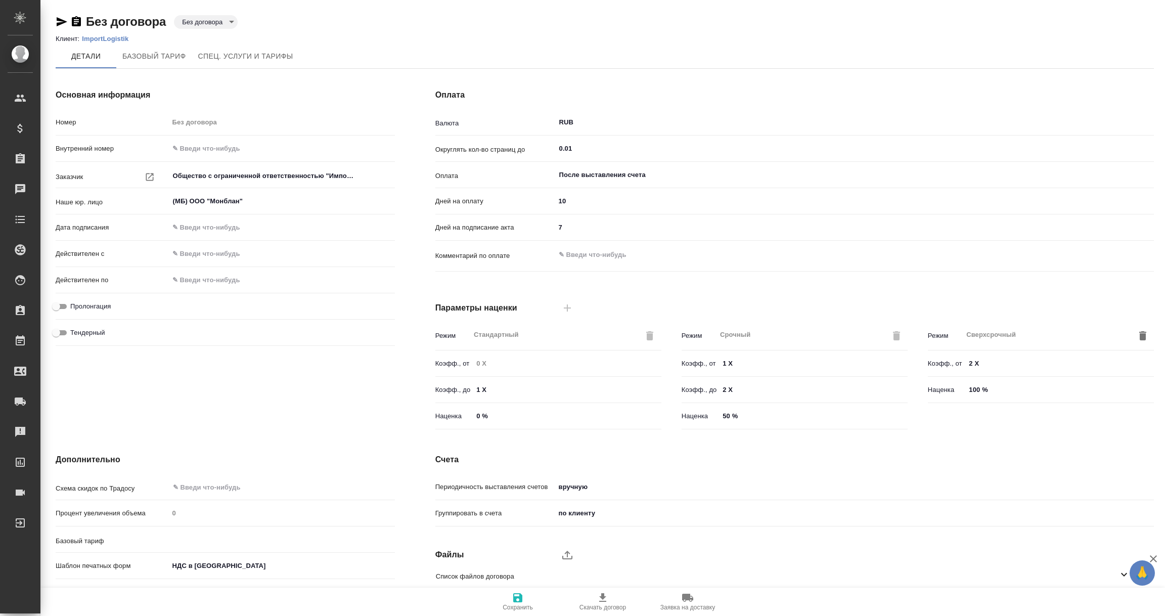
type input "1062 awatera"
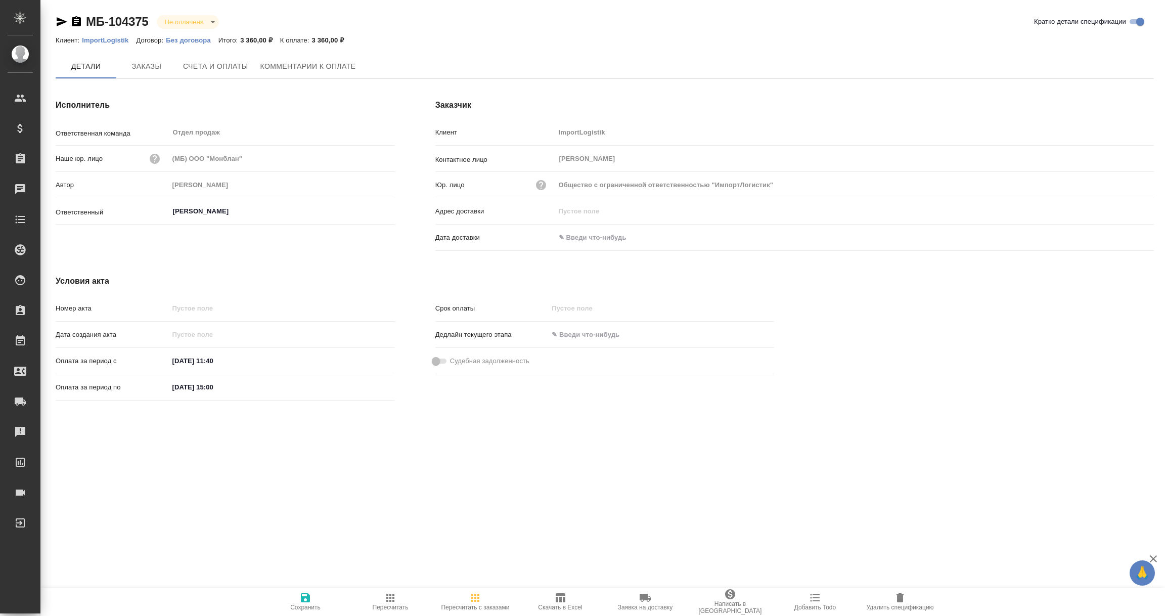
click at [144, 67] on span "Заказы" at bounding box center [146, 66] width 49 height 13
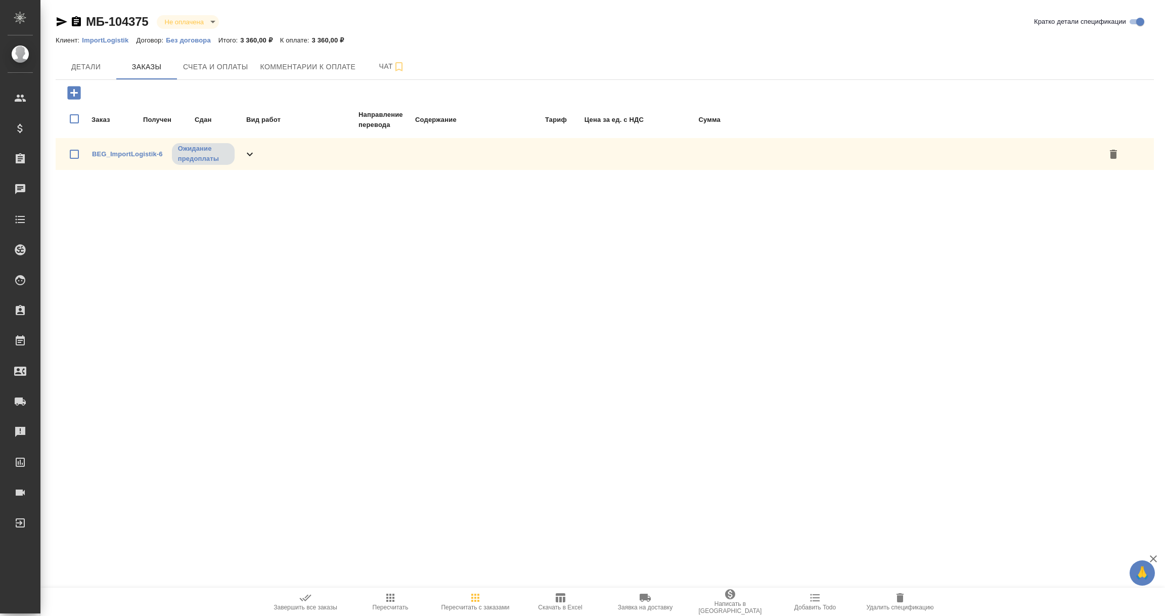
click at [108, 159] on div "BEG_ImportLogistik-6 Ожидание предоплаты" at bounding box center [174, 154] width 164 height 24
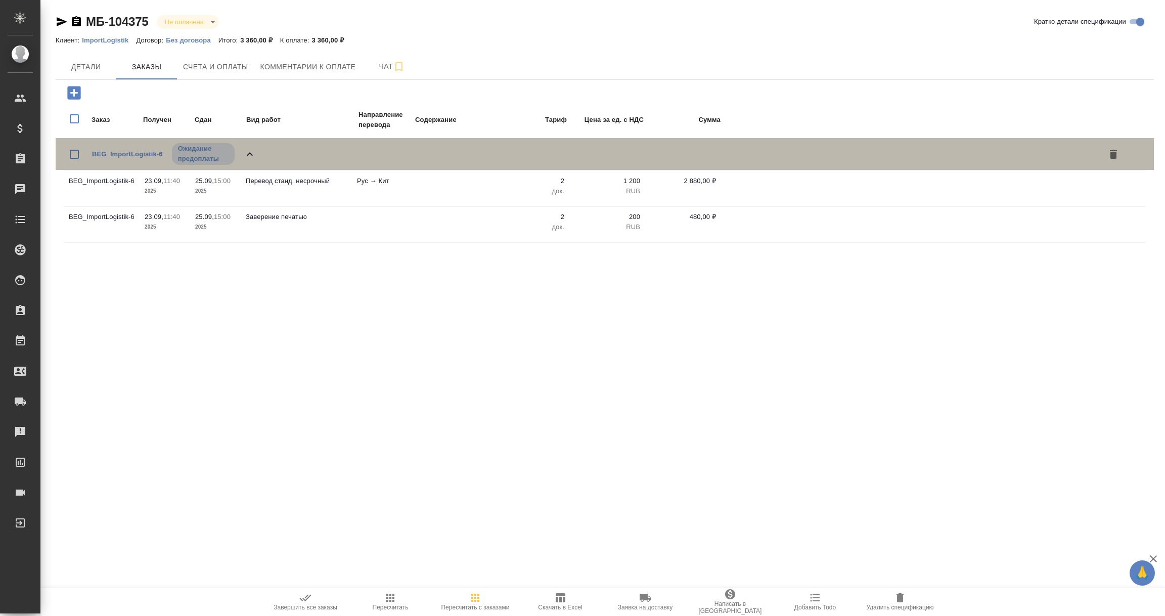
click at [108, 156] on span "BEG_ImportLogistik-6" at bounding box center [127, 154] width 71 height 10
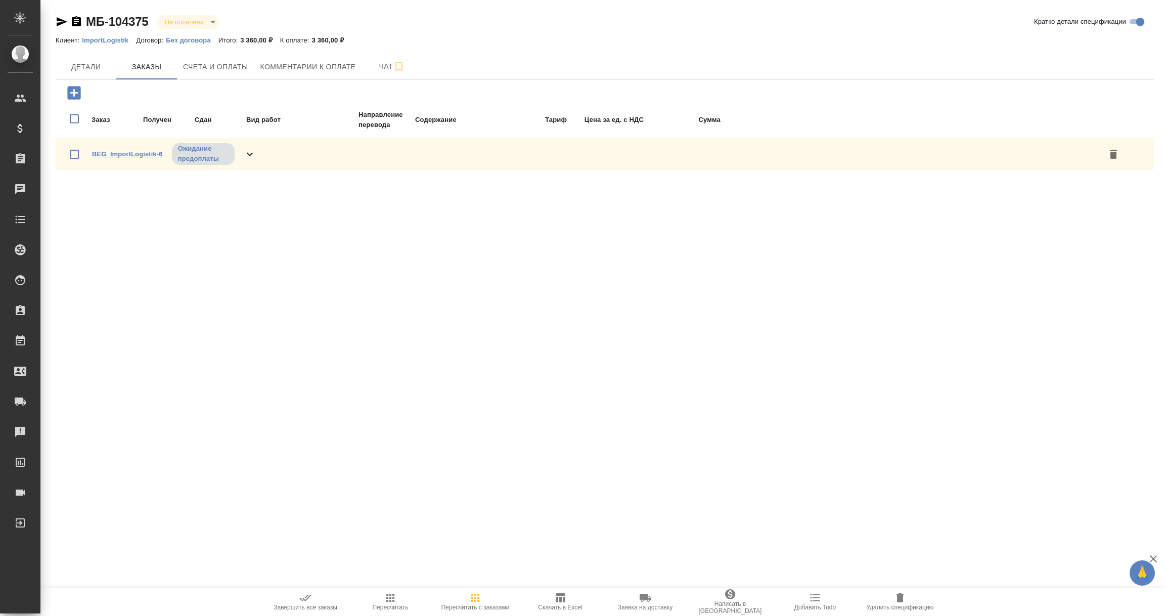
click at [124, 152] on link "BEG_ImportLogistik-6" at bounding box center [127, 154] width 71 height 8
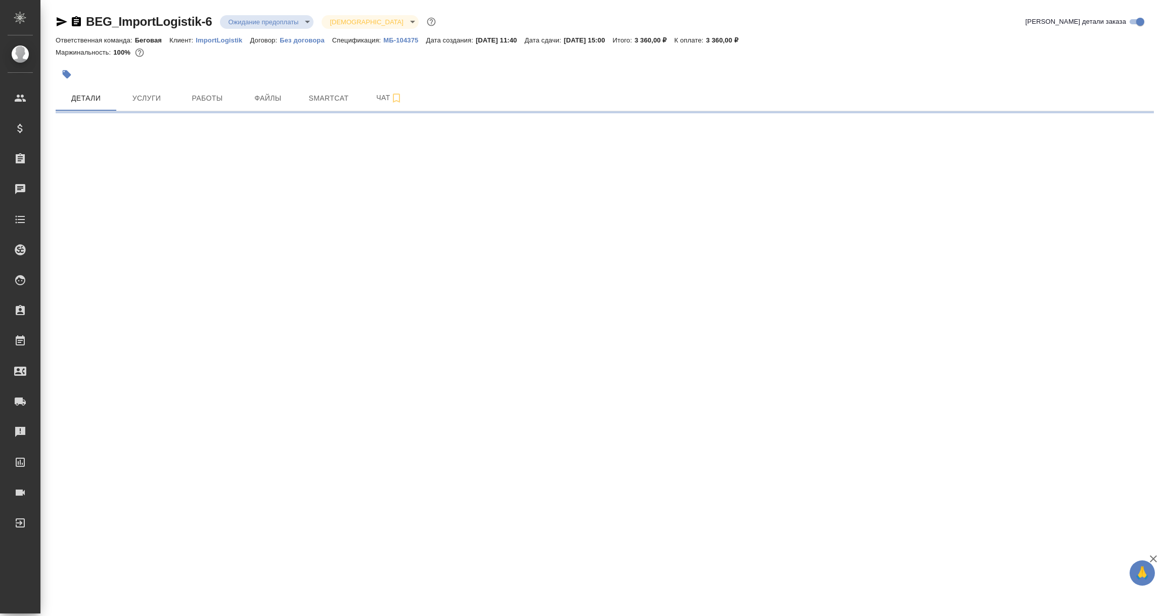
select select "RU"
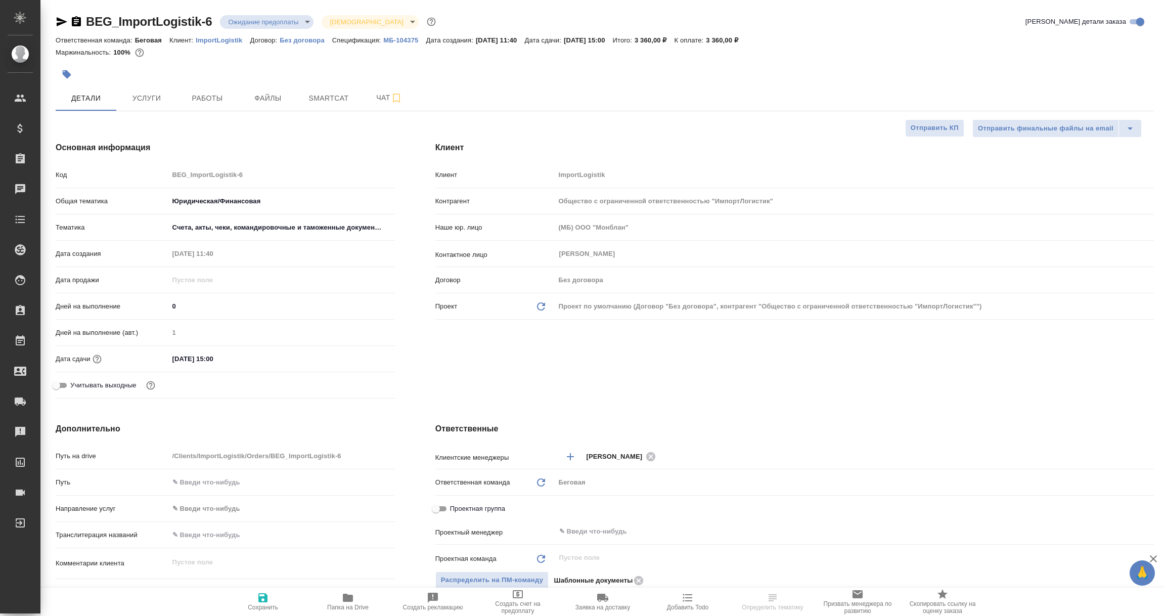
type textarea "x"
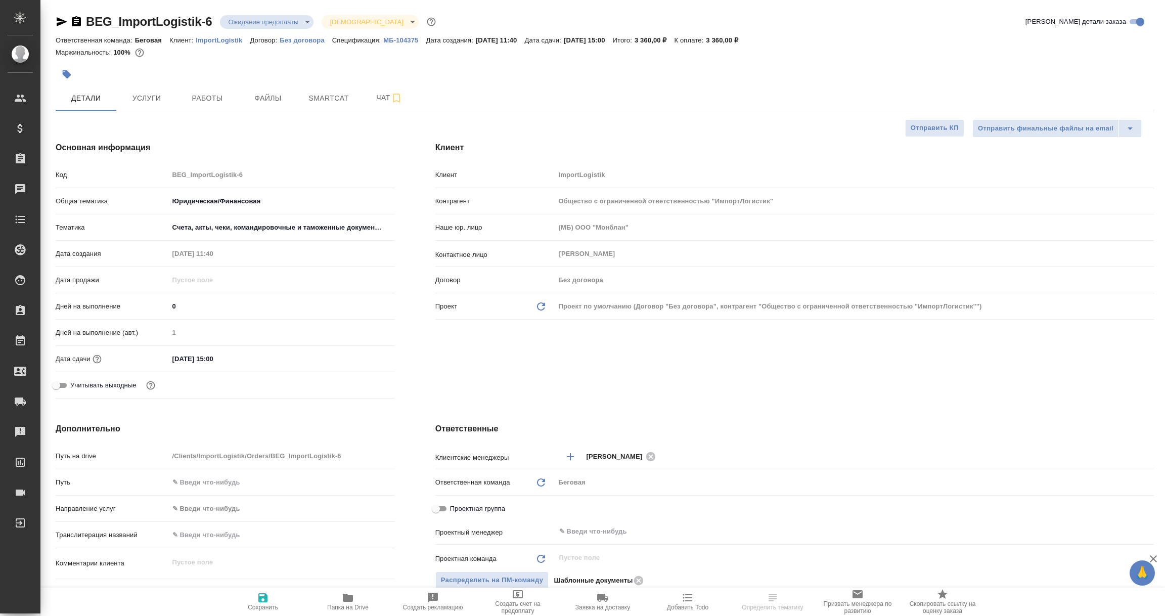
type textarea "x"
select select "RU"
type textarea "x"
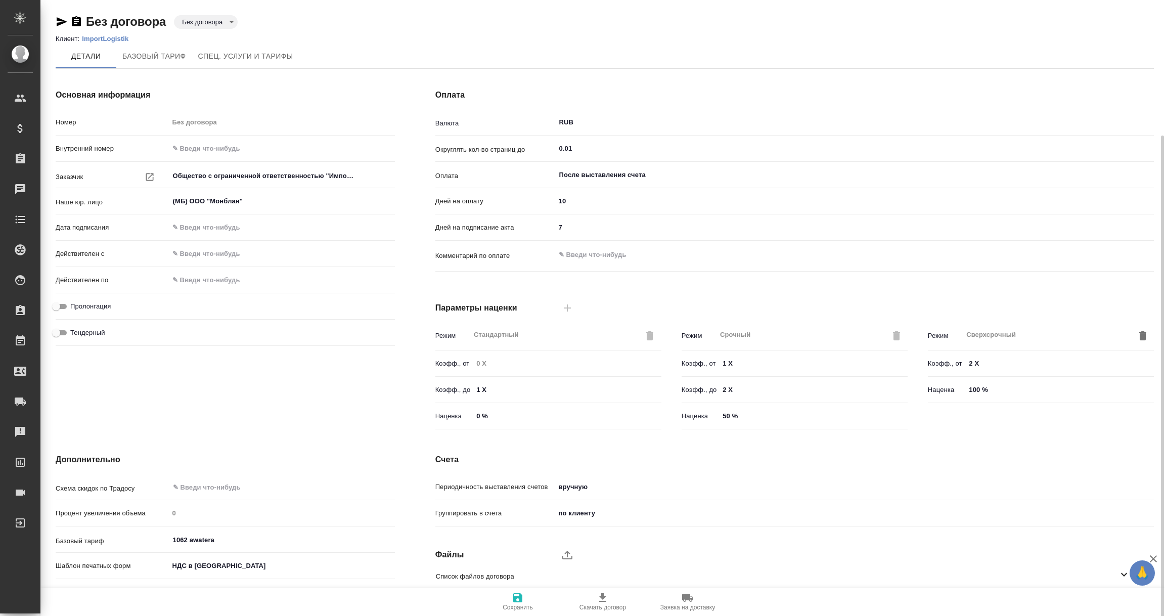
scroll to position [71, 0]
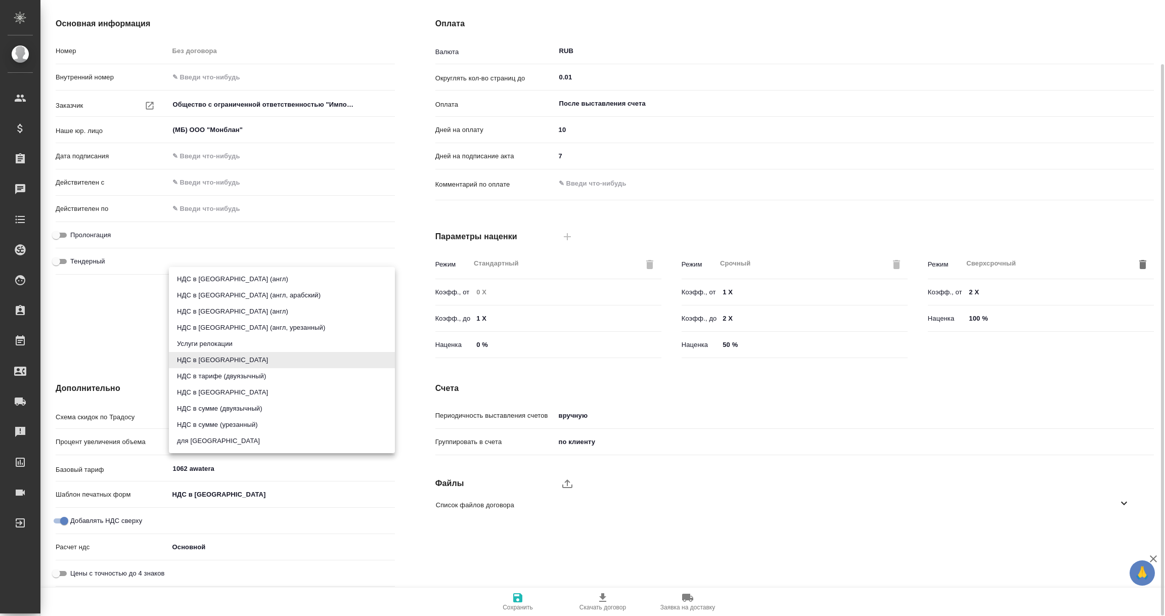
click at [199, 496] on body "🙏 .cls-1 fill:#fff; AWATERA [PERSON_NAME] Спецификации Заказы Чаты Todo Проекты…" at bounding box center [582, 308] width 1165 height 616
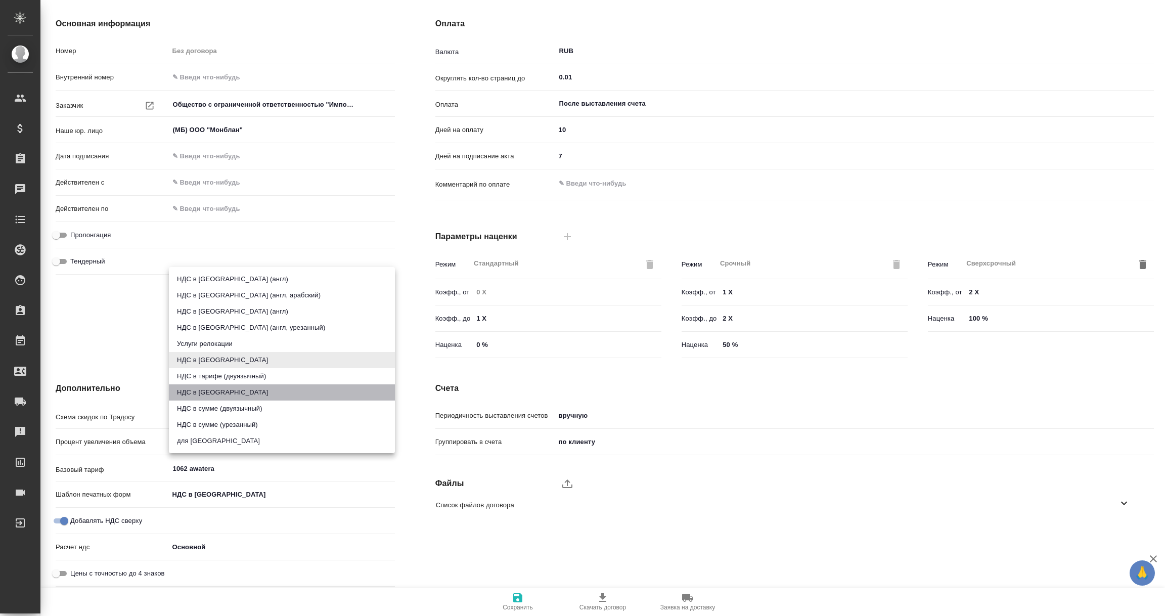
click at [204, 390] on li "НДС в [GEOGRAPHIC_DATA]" at bounding box center [282, 392] width 226 height 16
type input "russian2"
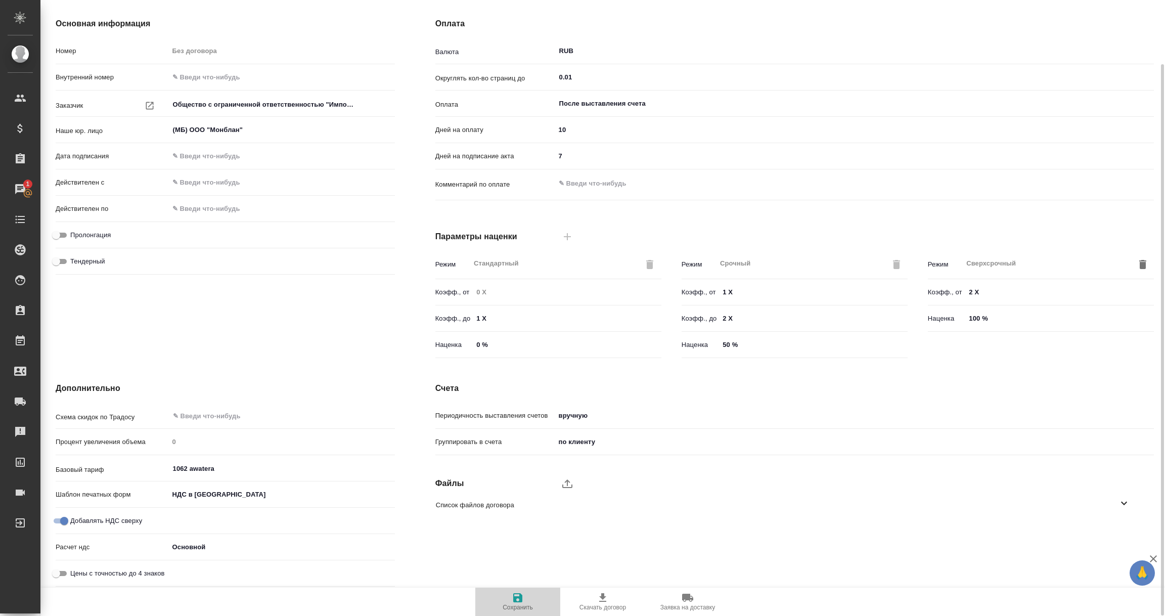
click at [523, 597] on icon "button" at bounding box center [518, 598] width 12 height 12
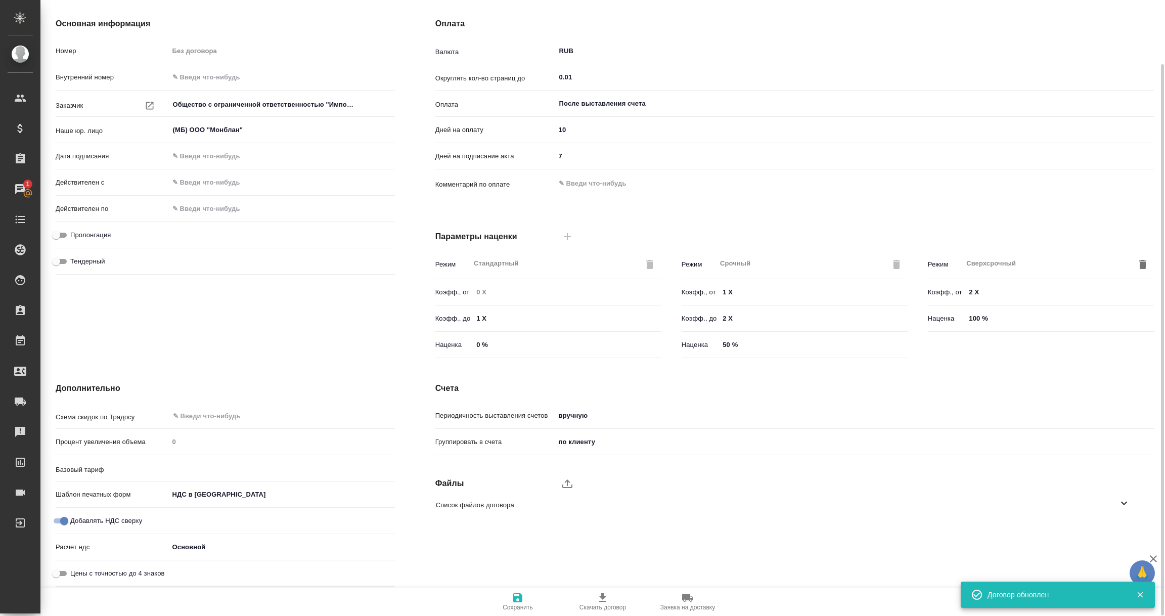
type input "1062 awatera"
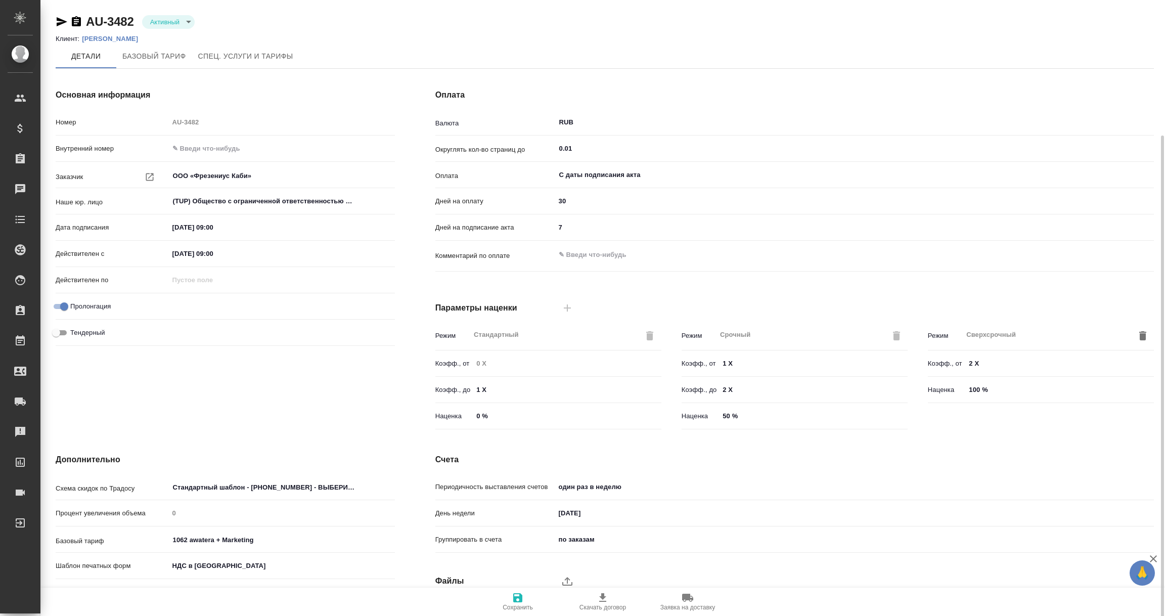
scroll to position [71, 0]
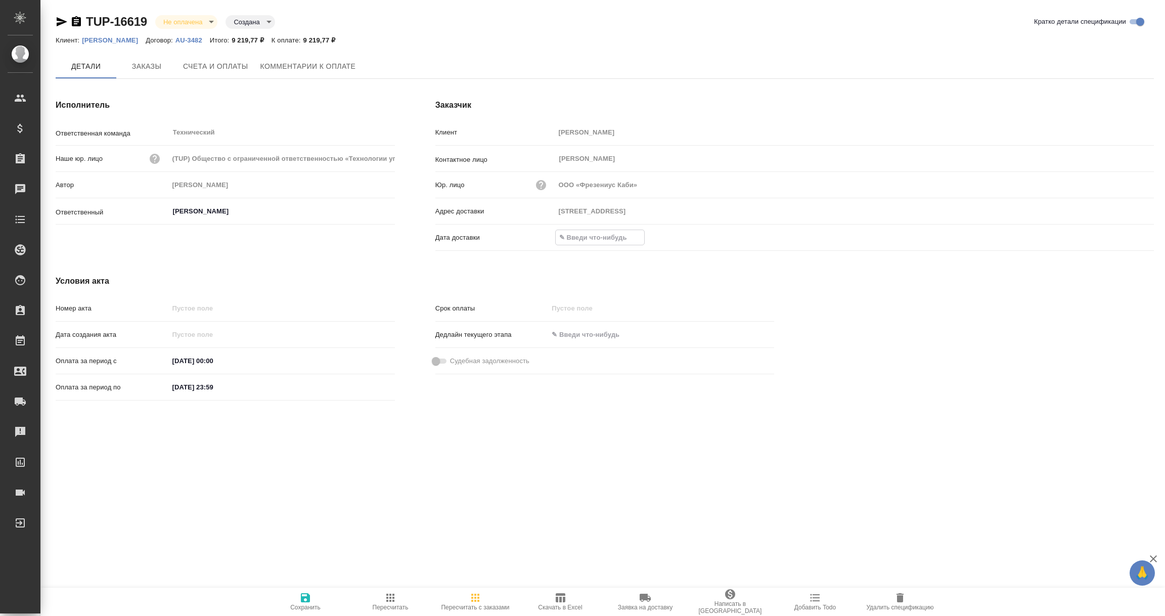
click at [606, 236] on input "text" at bounding box center [600, 237] width 89 height 15
click at [1122, 233] on icon "button" at bounding box center [1124, 237] width 9 height 10
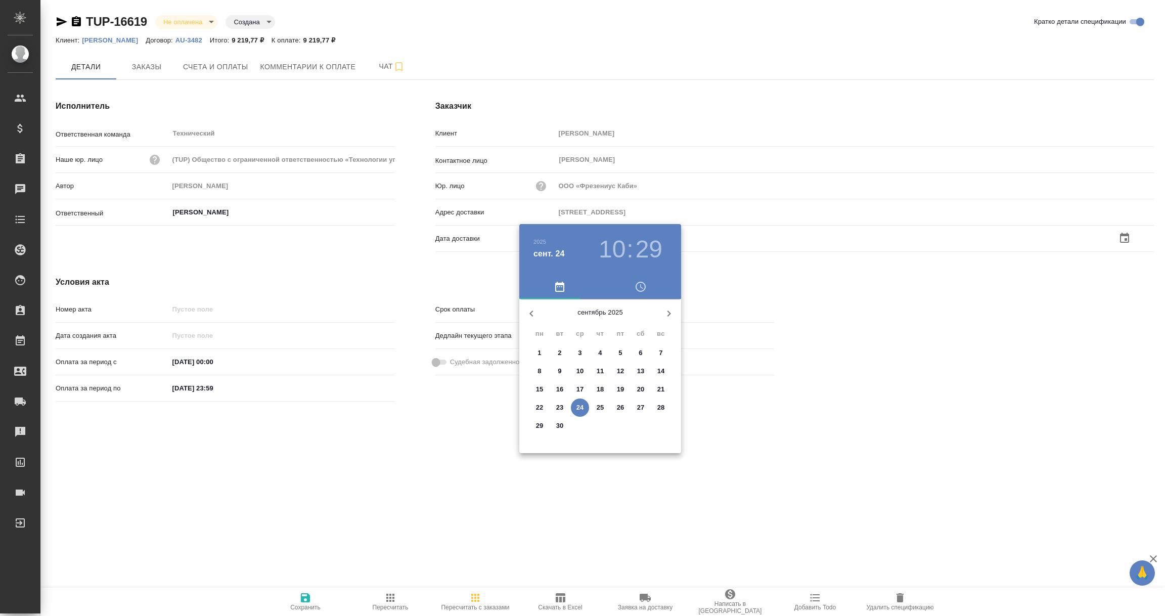
click at [577, 403] on p "24" at bounding box center [581, 408] width 8 height 10
type input "[STREET_ADDRESS]"
type input "[DATE] 10:29"
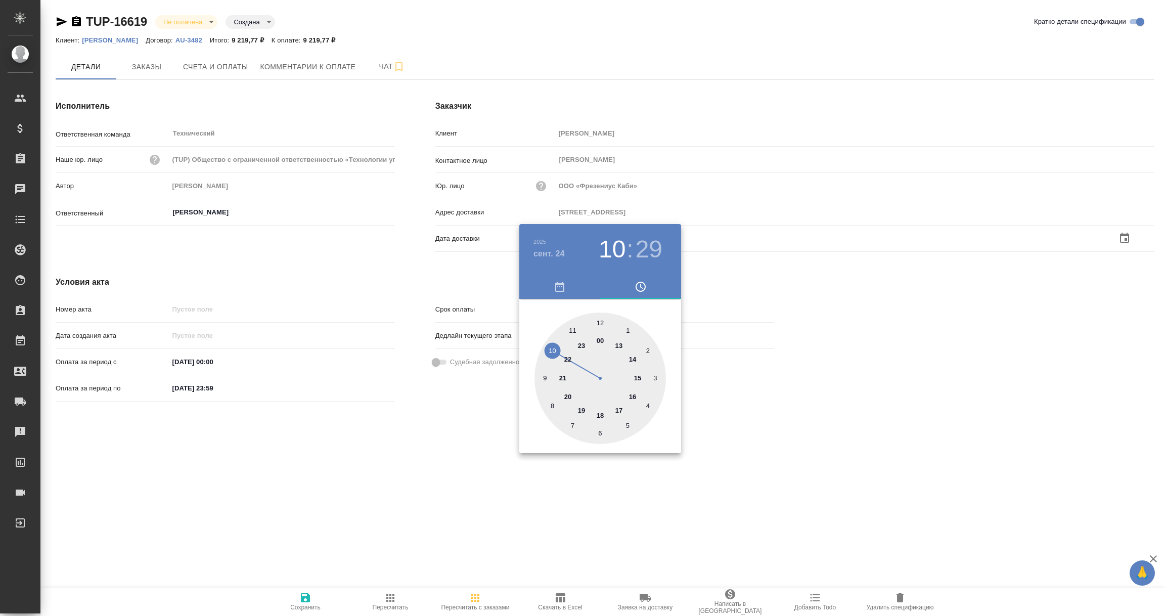
click at [469, 474] on div at bounding box center [582, 308] width 1165 height 616
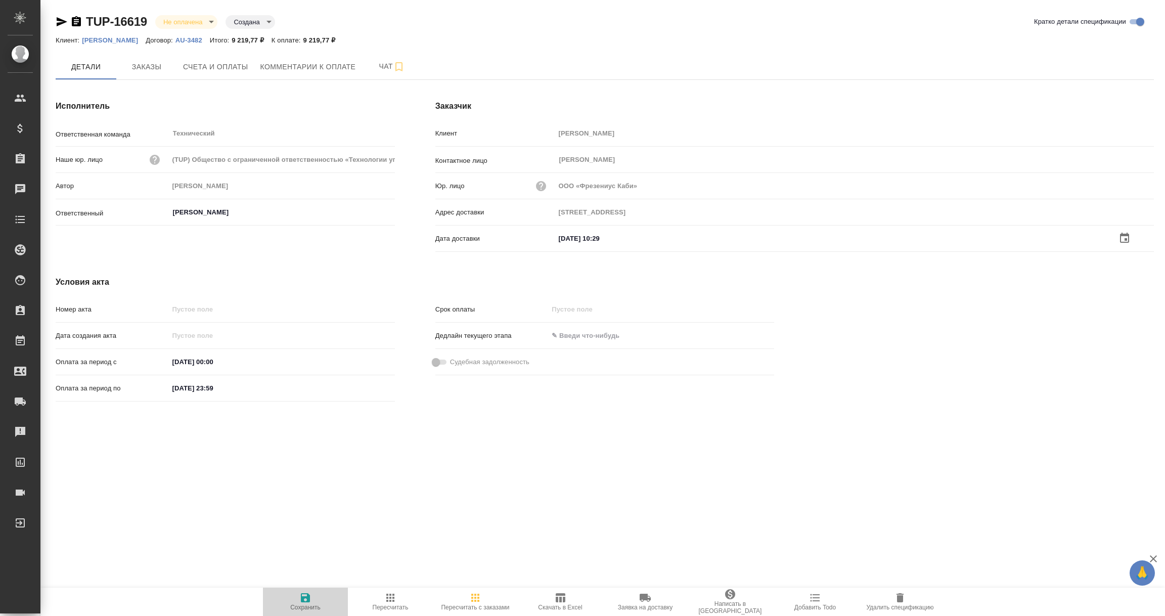
click at [302, 602] on icon "button" at bounding box center [305, 597] width 9 height 9
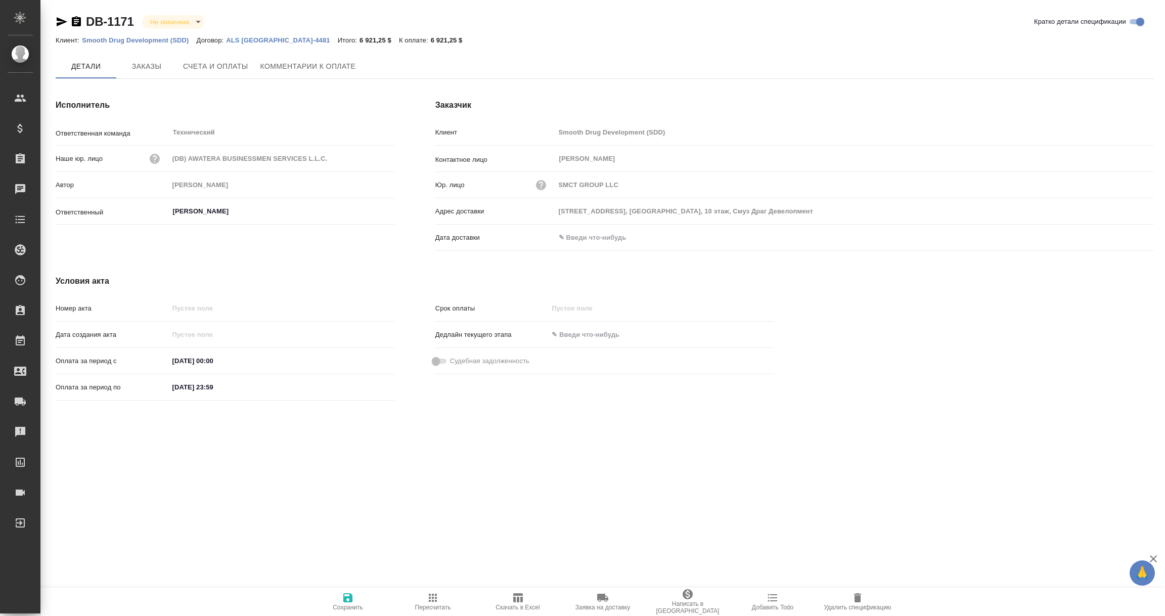
click at [146, 40] on p "Smooth Drug Development (SDD)" at bounding box center [139, 40] width 114 height 8
click at [244, 40] on p "ALS [GEOGRAPHIC_DATA]-4481" at bounding box center [281, 40] width 111 height 8
click at [148, 40] on p "Smooth Drug Development (SDD)" at bounding box center [139, 40] width 114 height 8
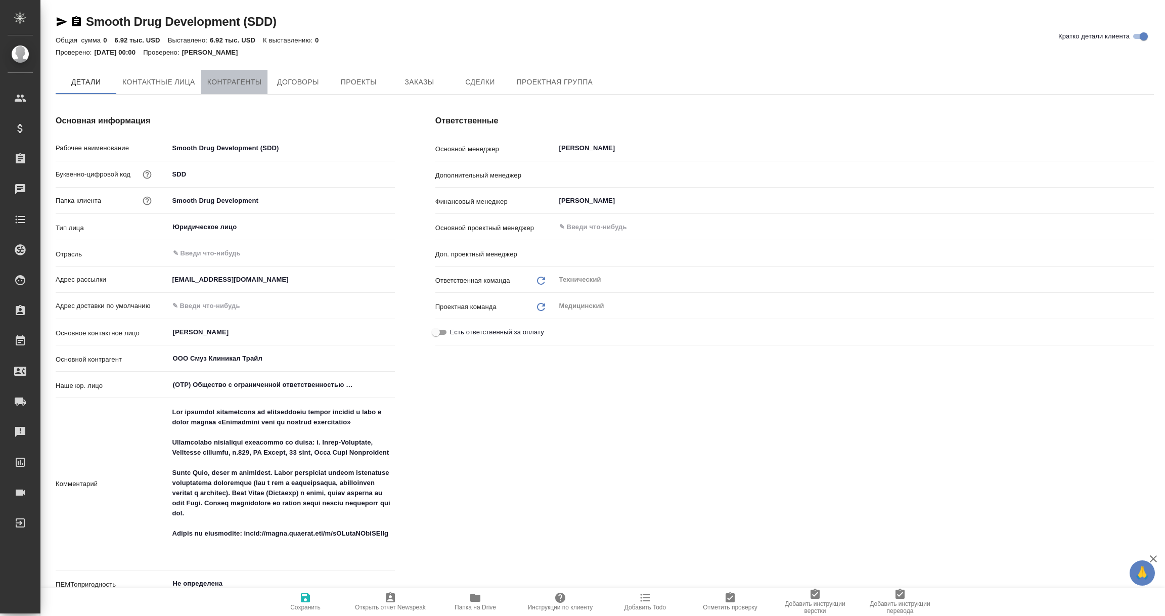
click at [231, 83] on span "Контрагенты" at bounding box center [234, 82] width 55 height 13
type textarea "x"
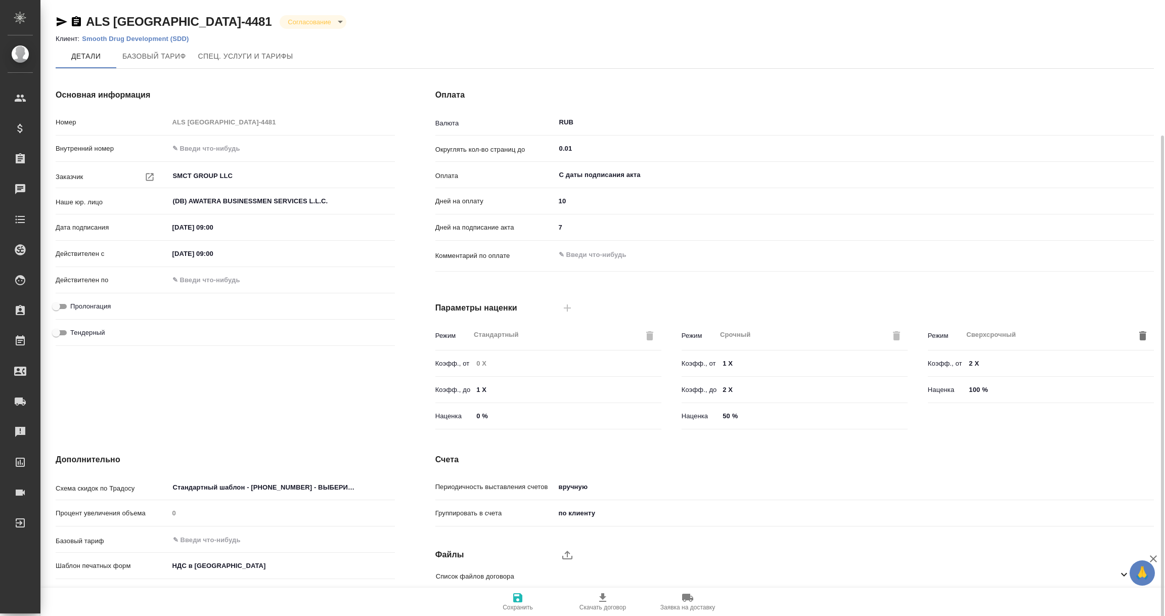
scroll to position [71, 0]
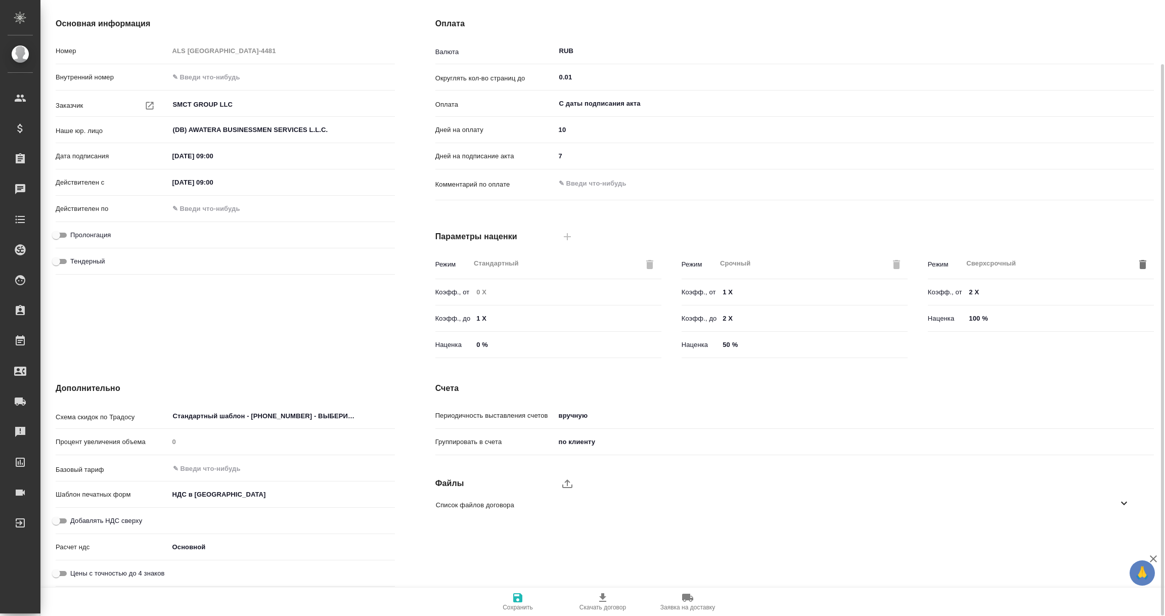
click at [1122, 503] on icon at bounding box center [1124, 503] width 12 height 12
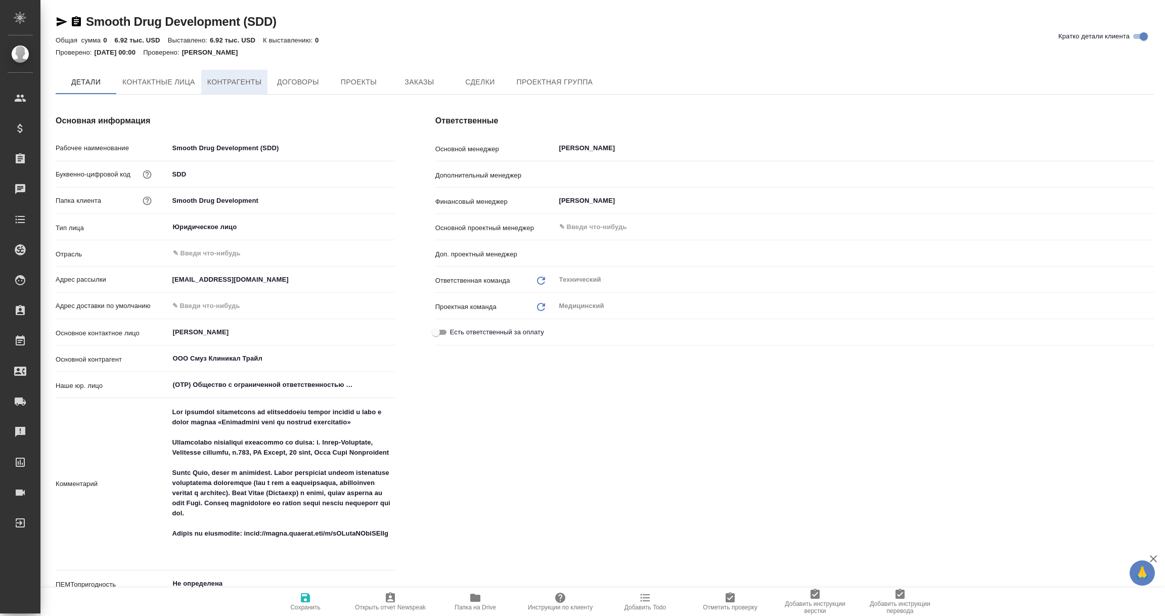
click at [233, 92] on button "Контрагенты" at bounding box center [234, 82] width 67 height 24
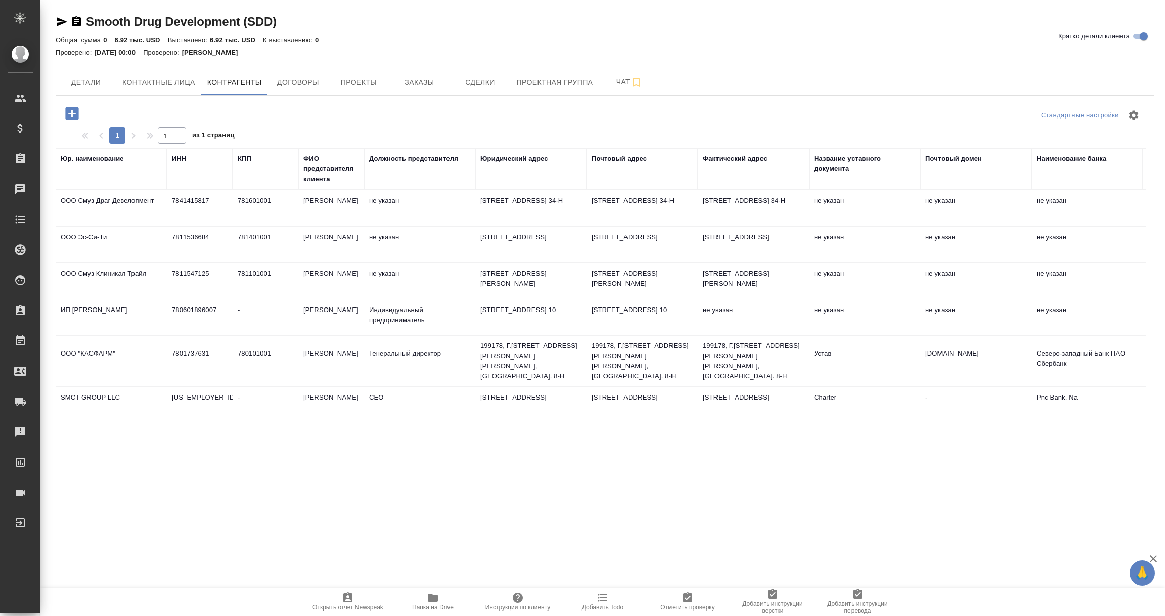
click at [545, 423] on td "2711 Centerville Road, Suite 400, Wilmington, DE, USA, 19808" at bounding box center [530, 404] width 111 height 35
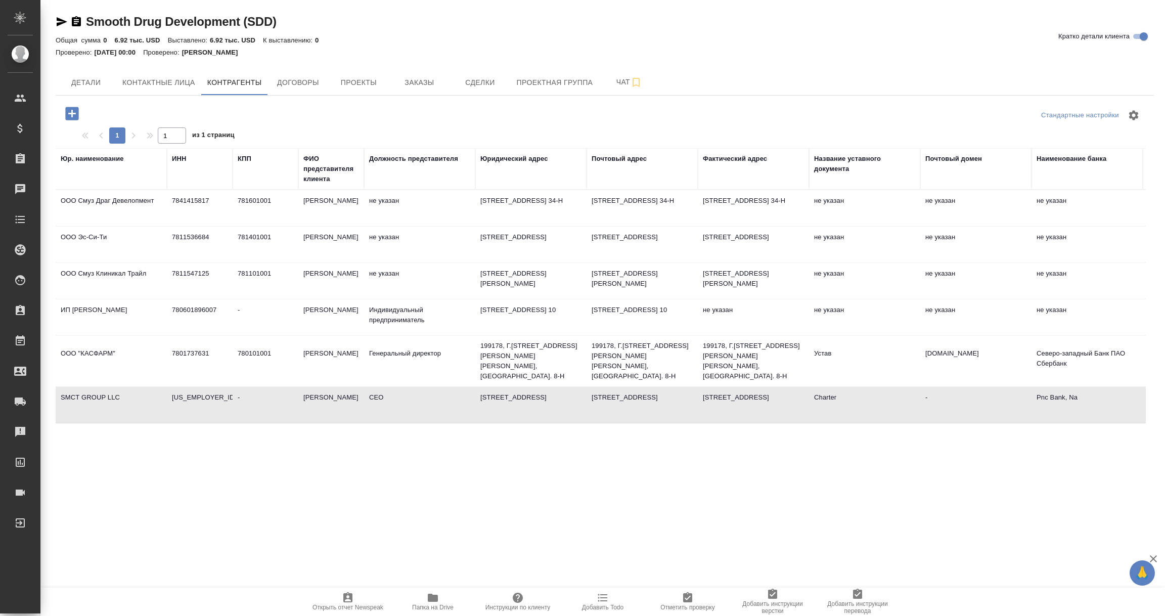
click at [545, 423] on td "2711 Centerville Road, Suite 400, Wilmington, DE, USA, 19808" at bounding box center [530, 404] width 111 height 35
type textarea "SMCT GROUP LLC"
type input "38-4053724"
type input "-"
type input "Iuliia Sardarian"
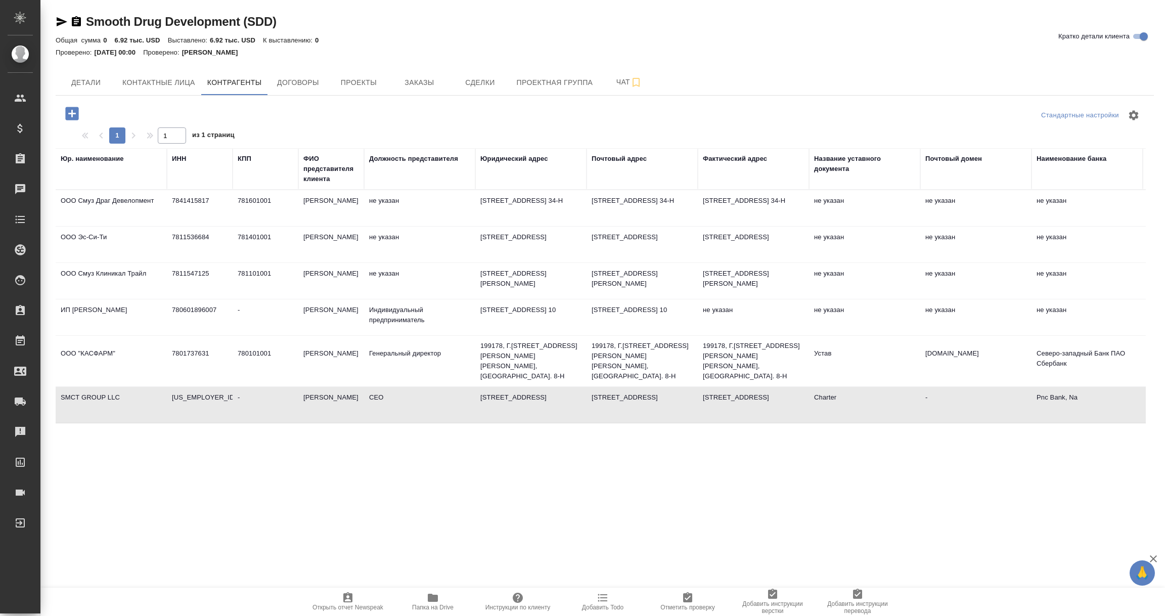
type input "CEO"
type textarea "2711 Centerville Road, Suite 400, Wilmington, DE, USA, 19808"
type input "Charter"
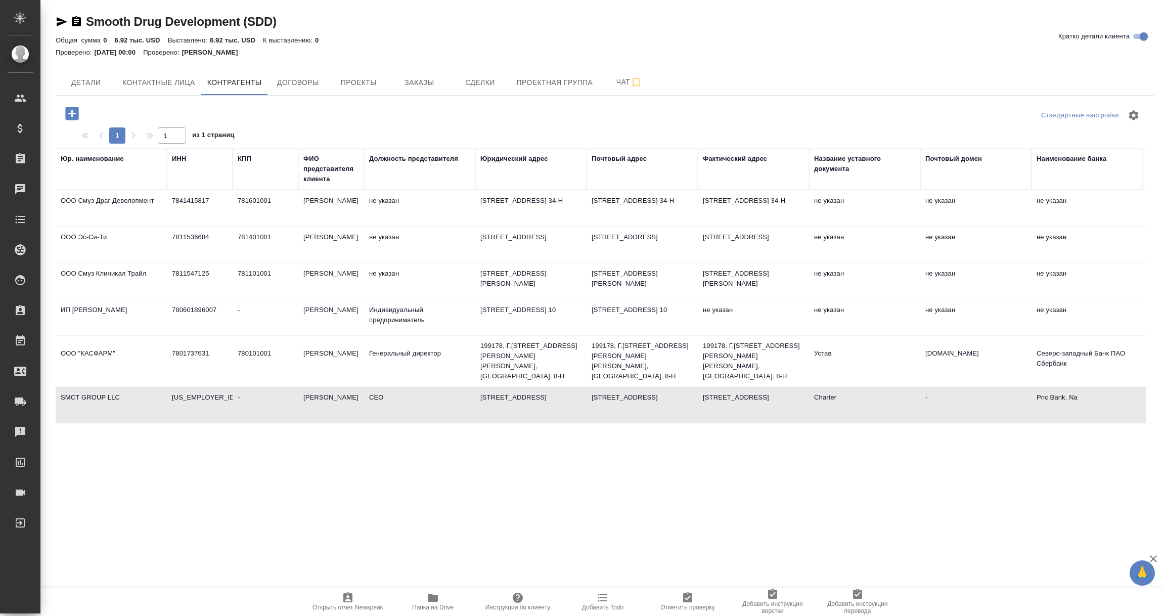
type input "-"
type input "Pnc Bank, Na"
type input "536 227 4941"
type input "054000030"
type input "PNCCUS33"
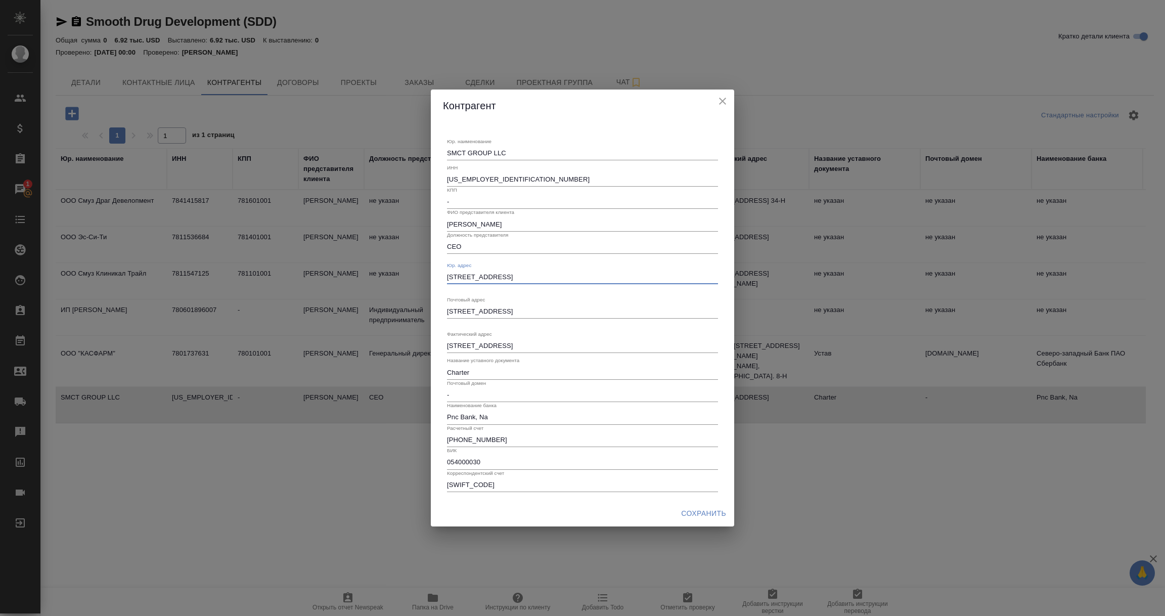
drag, startPoint x: 640, startPoint y: 278, endPoint x: 413, endPoint y: 269, distance: 226.7
click at [413, 269] on div "Контрагент Юр. наименование SMCT GROUP LLC x ИНН 38-4053724 КПП - ФИО представи…" at bounding box center [582, 308] width 1165 height 616
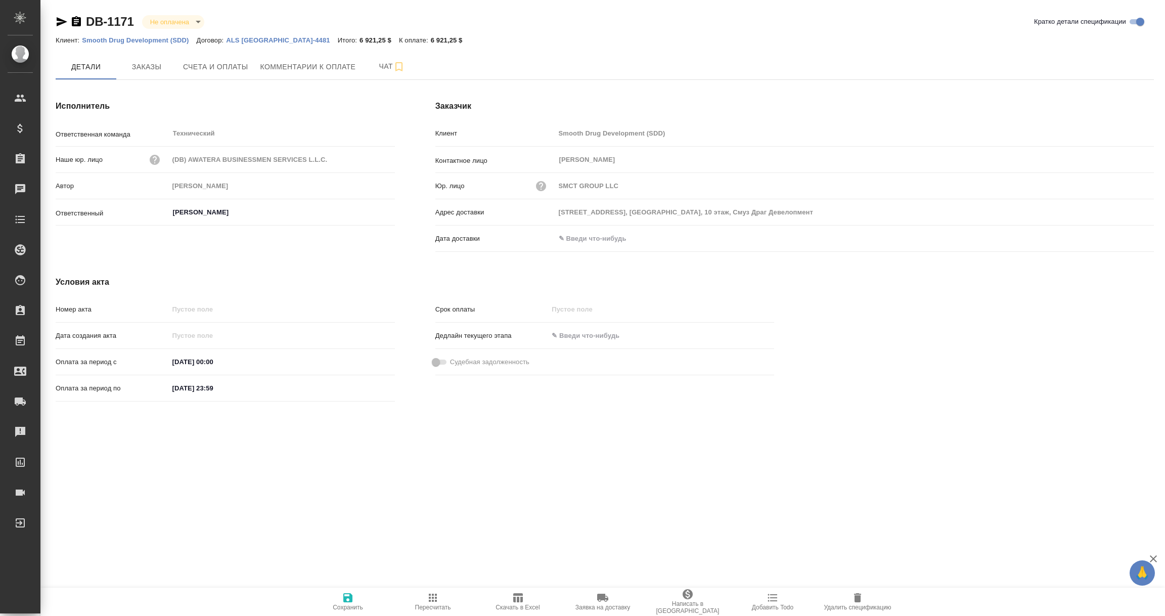
click at [253, 40] on p "ALS USA-4481" at bounding box center [281, 40] width 111 height 8
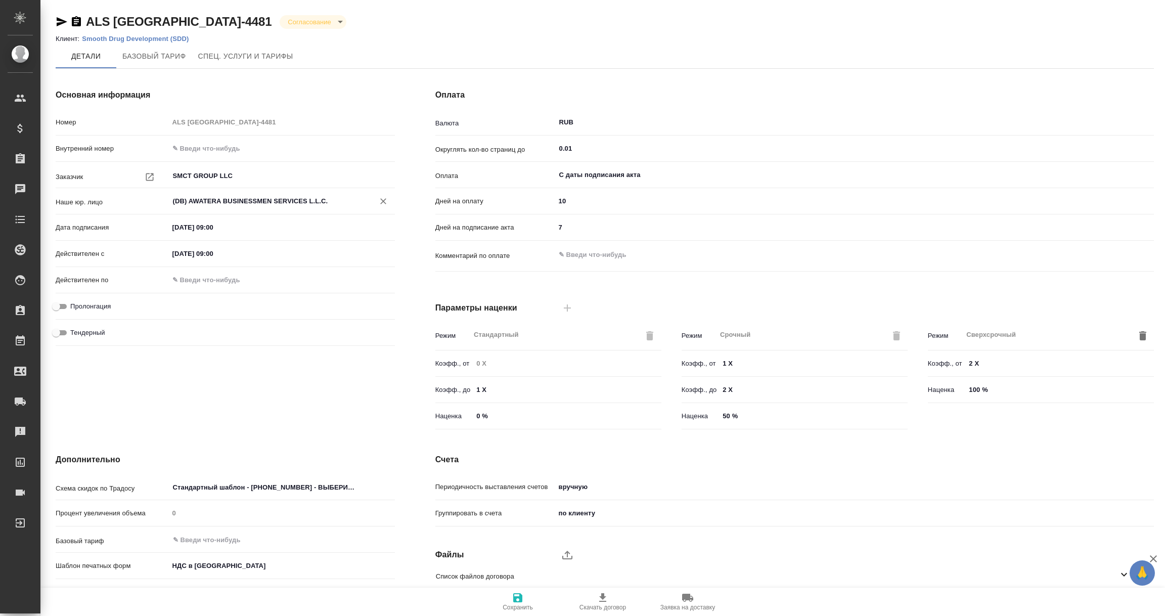
click at [277, 202] on input "(DB) AWATERA BUSINESSMEN SERVICES L.L.C." at bounding box center [265, 201] width 186 height 12
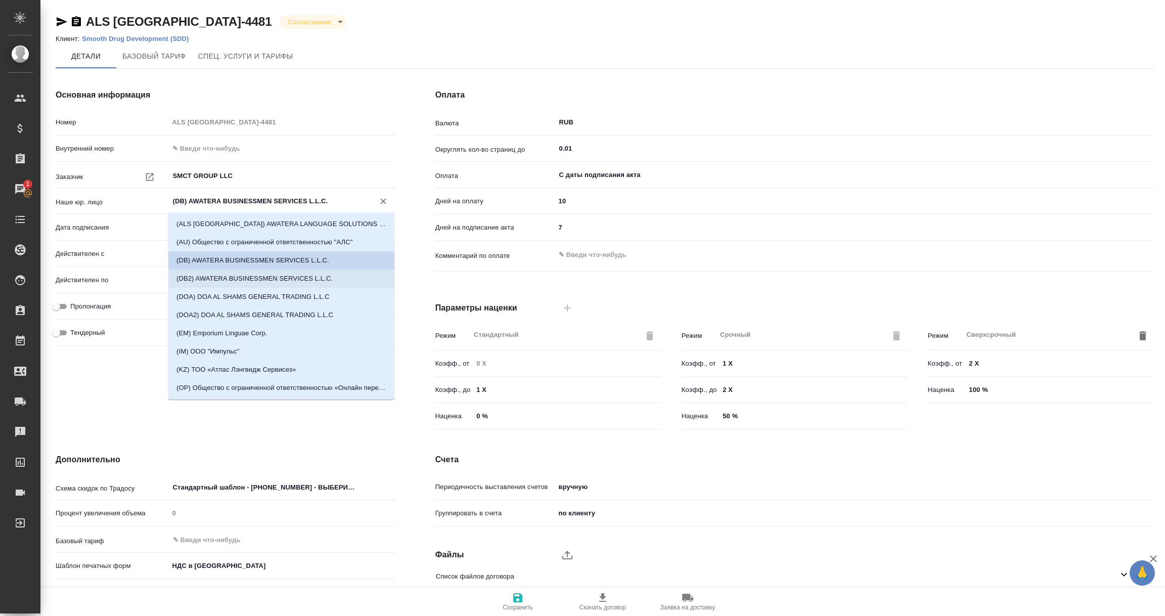
click at [326, 280] on p "(DB2) AWATERA BUSINESSMEN SERVICES L.L.C." at bounding box center [255, 279] width 156 height 10
type input "(DB2) AWATERA BUSINESSMEN SERVICES L.L.C."
drag, startPoint x: 171, startPoint y: 201, endPoint x: 360, endPoint y: 206, distance: 188.7
click at [360, 206] on div "(DB2) AWATERA BUSINESSMEN SERVICES L.L.C. ​" at bounding box center [282, 201] width 226 height 18
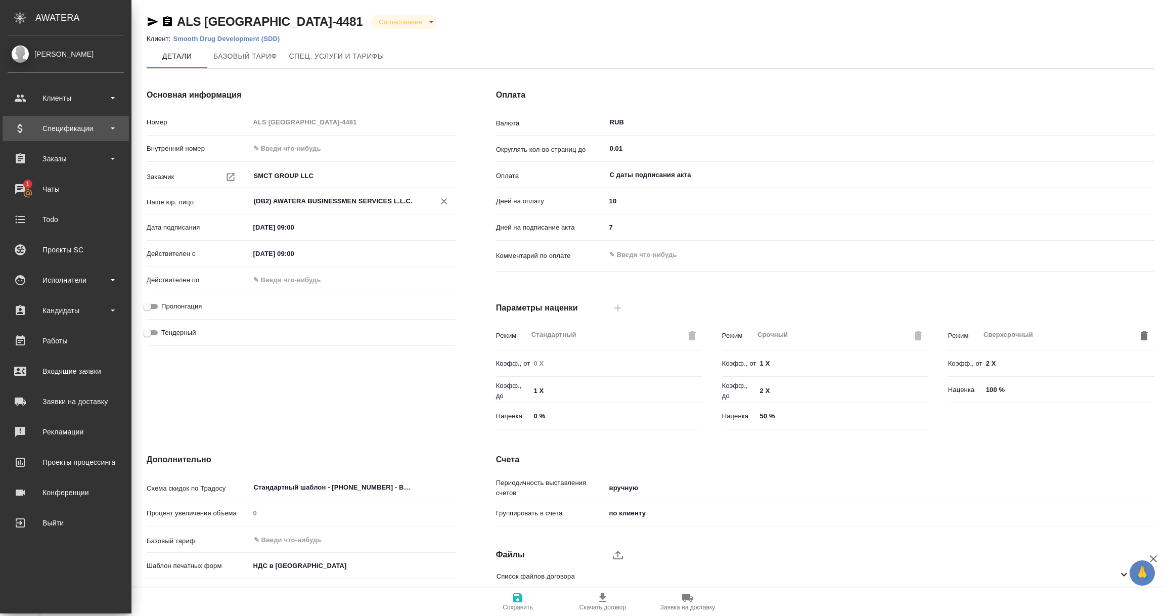
click at [60, 131] on div "Спецификации" at bounding box center [66, 128] width 116 height 15
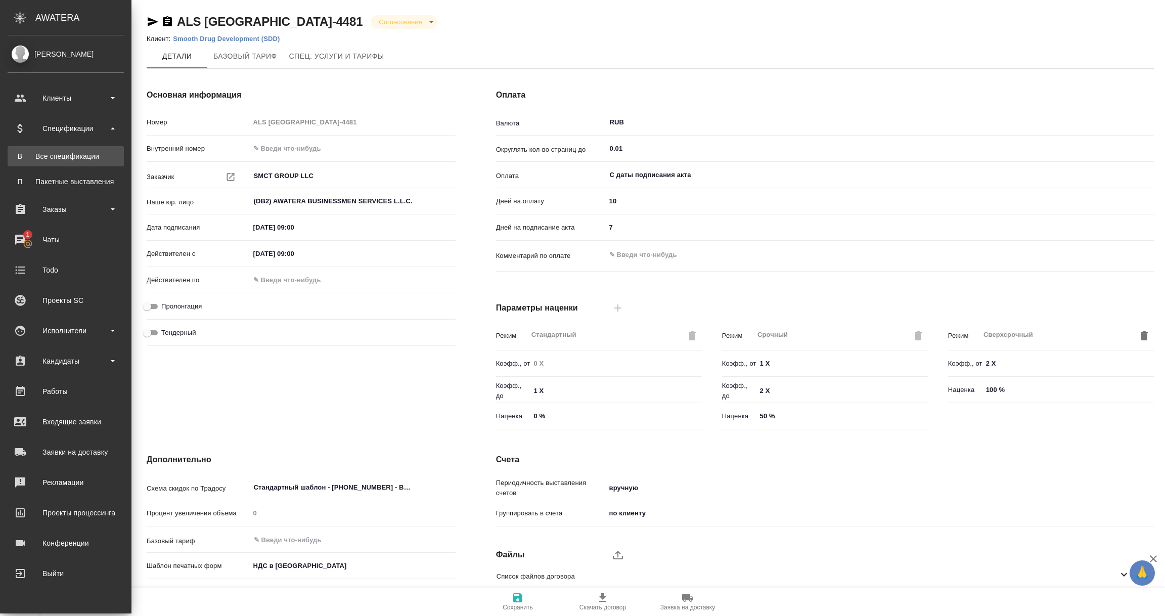
click at [60, 151] on div "Все спецификации" at bounding box center [66, 156] width 106 height 10
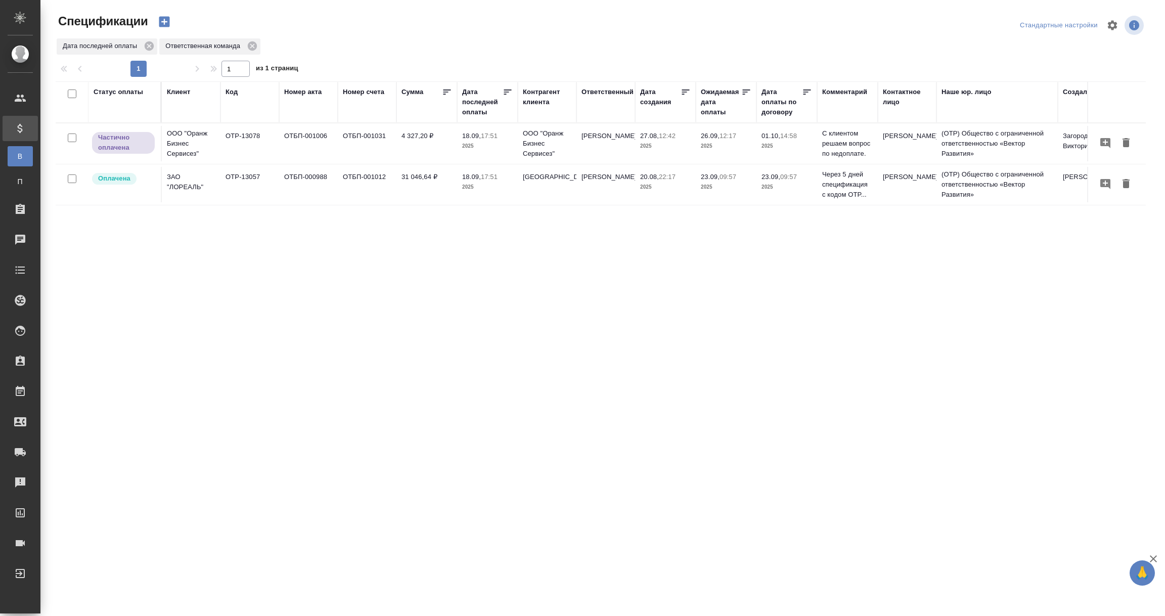
click at [478, 107] on div "Дата последней оплаты" at bounding box center [482, 102] width 40 height 30
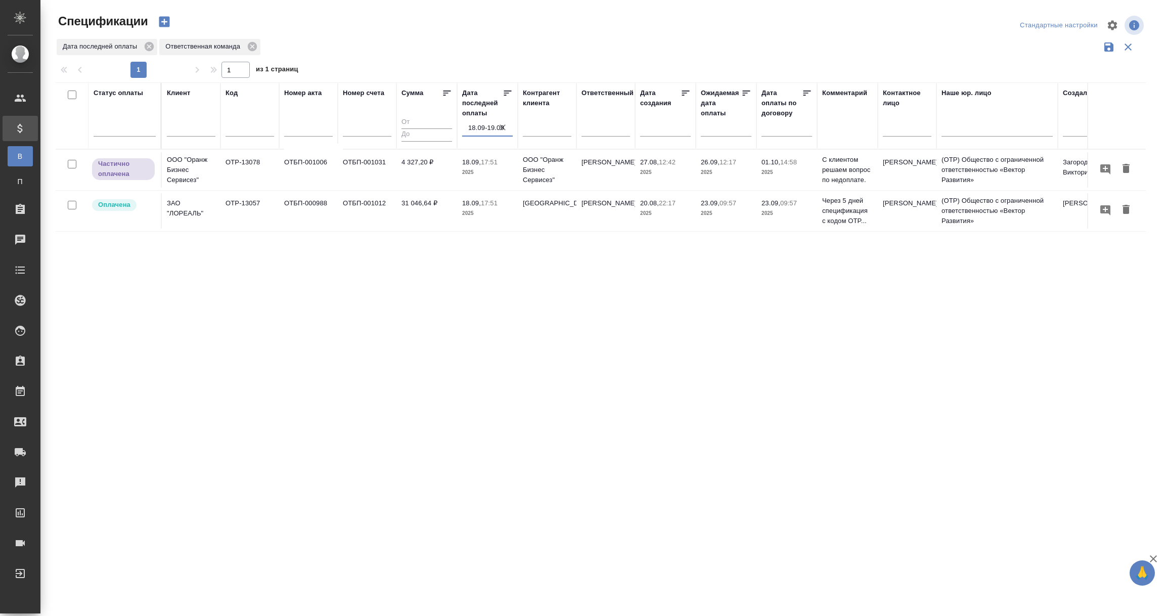
click at [476, 125] on input "18.09-19.09" at bounding box center [490, 128] width 45 height 14
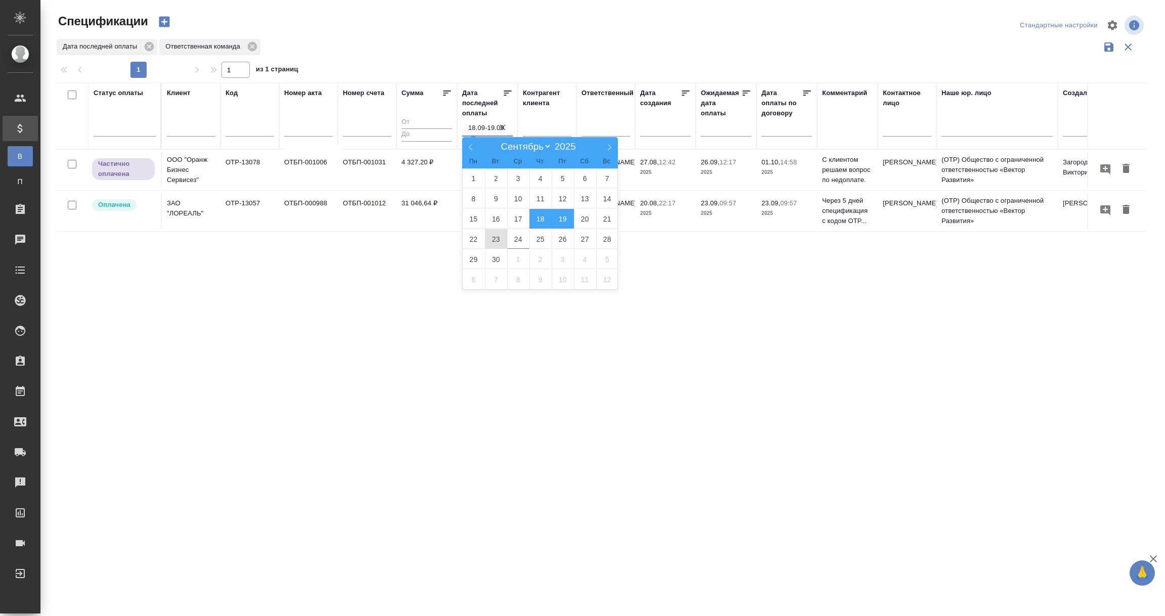
click at [491, 244] on span "23" at bounding box center [496, 239] width 22 height 20
click at [518, 241] on span "24" at bounding box center [518, 239] width 22 height 20
type div "[DATE]T21:00:00.000Z — [DATE]T21:00:00.000Z"
type input "23.09-24.09"
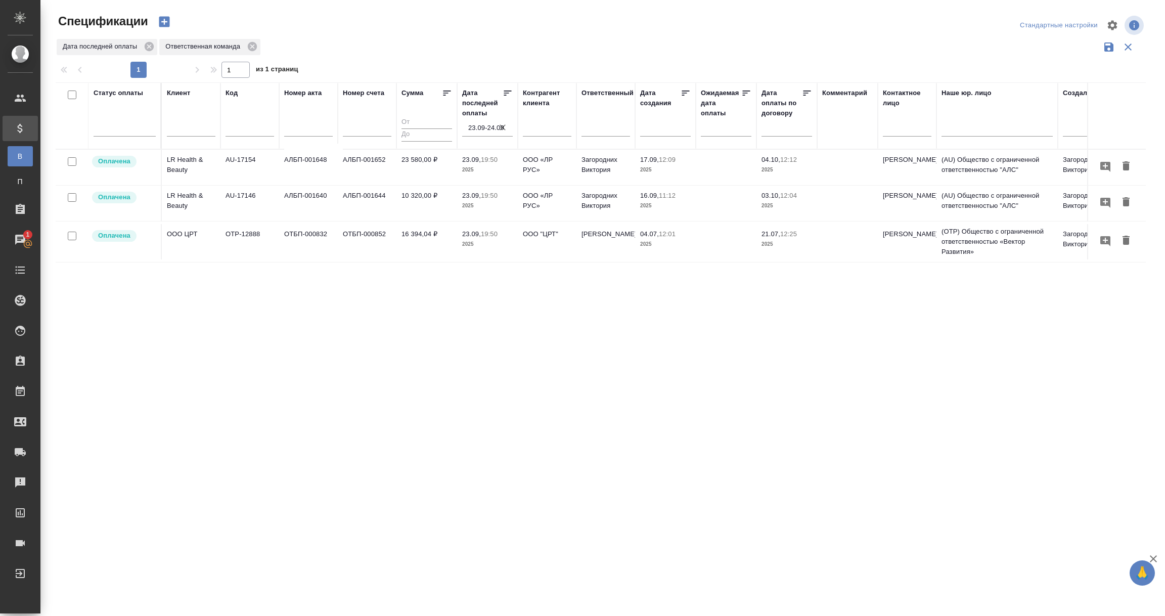
click at [213, 400] on div "Статус оплаты Клиент Код Номер акта Номер счета [PERSON_NAME] последней оплаты …" at bounding box center [601, 264] width 1090 height 364
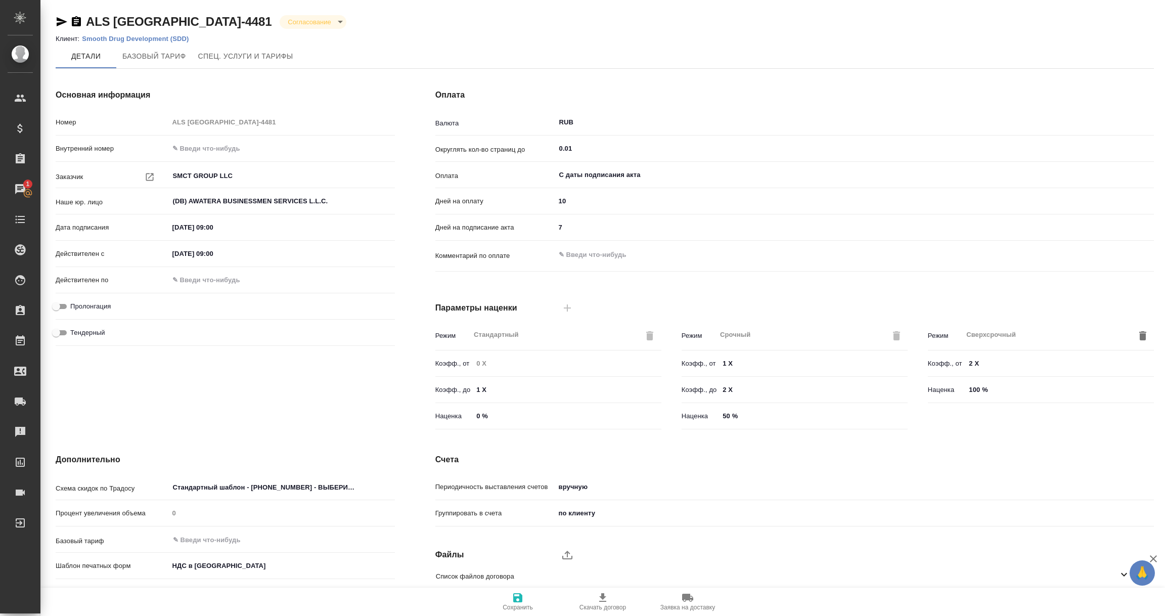
click at [139, 40] on p "Smooth Drug Development (SDD)" at bounding box center [139, 39] width 114 height 8
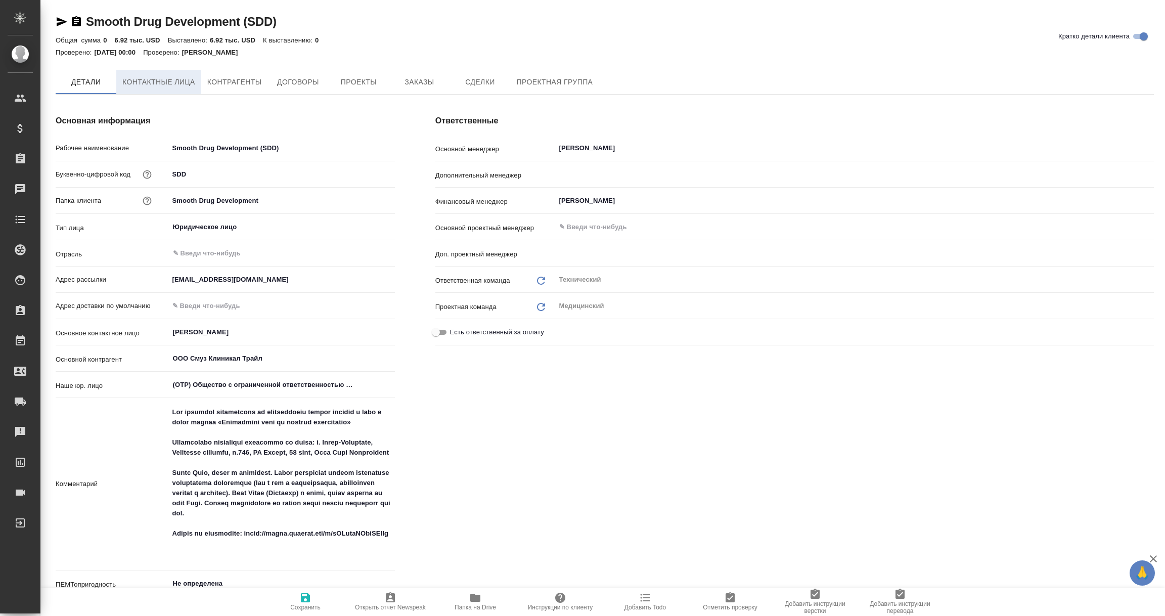
type input "[PERSON_NAME]"
click at [177, 80] on span "Контактные лица" at bounding box center [158, 82] width 73 height 13
select select "RU"
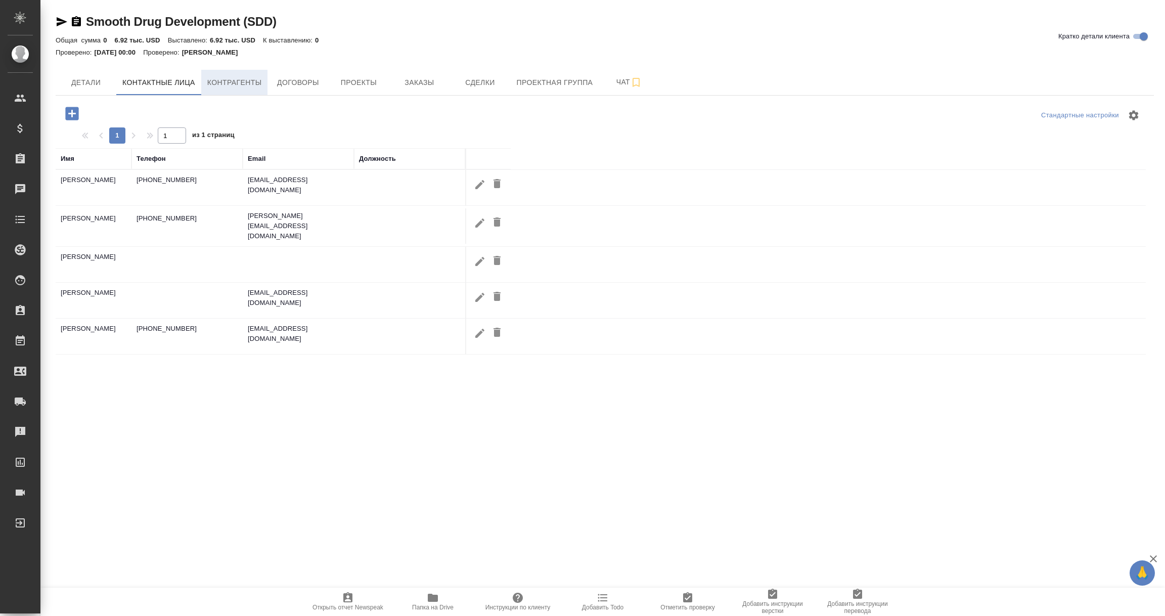
click at [233, 84] on span "Контрагенты" at bounding box center [234, 82] width 55 height 13
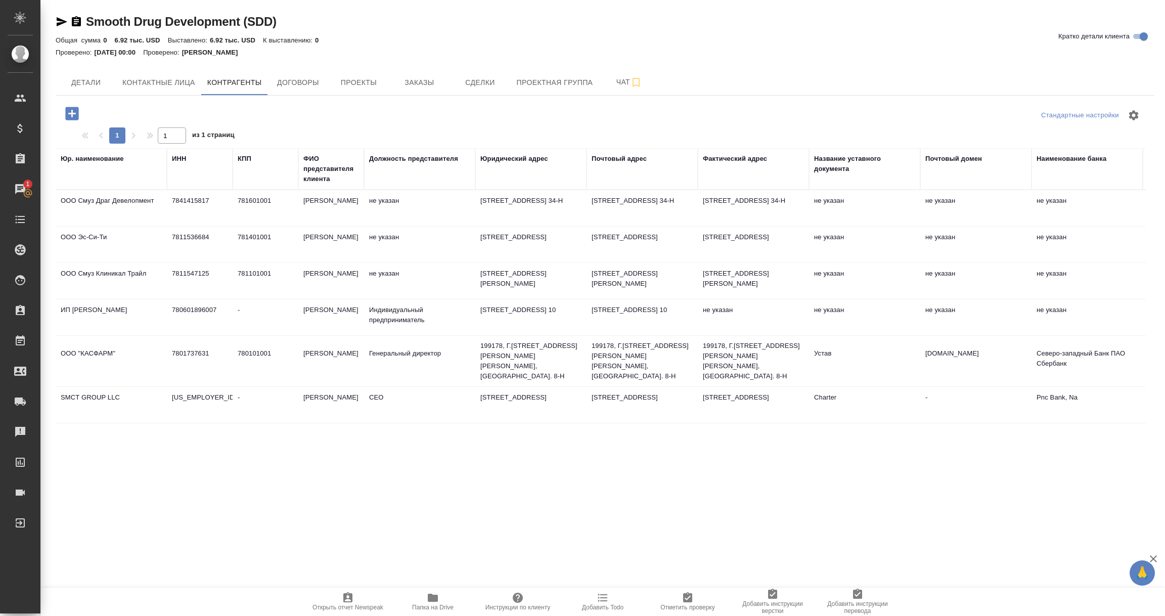
scroll to position [121, 0]
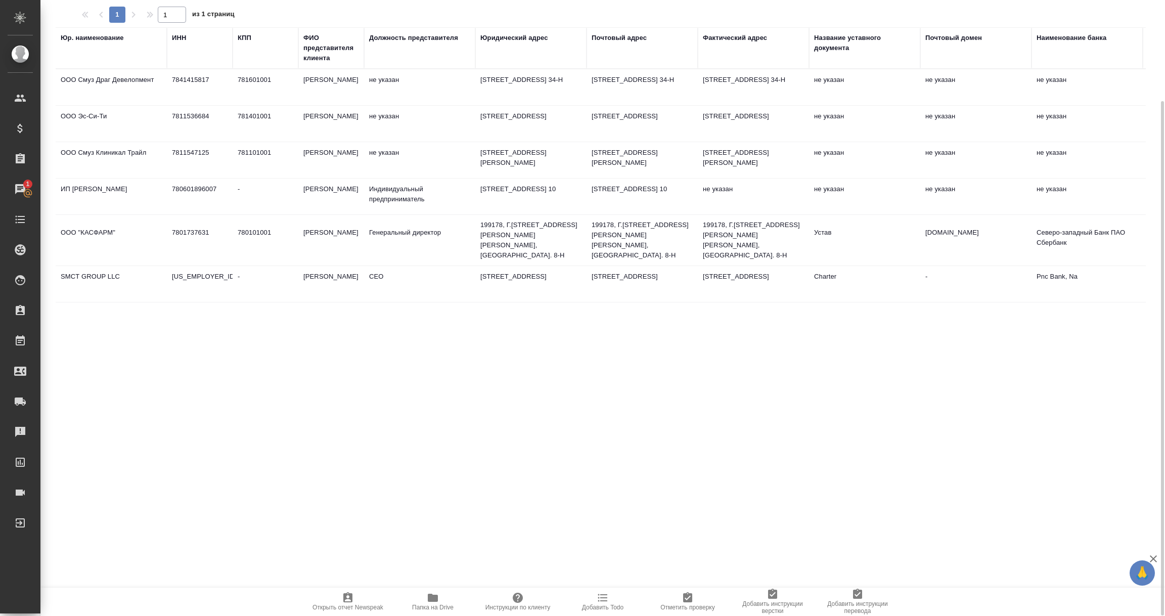
click at [640, 266] on td "199178, Г.[STREET_ADDRESS][PERSON_NAME][PERSON_NAME], [GEOGRAPHIC_DATA]. 8-Н" at bounding box center [642, 240] width 111 height 51
